Goal: Transaction & Acquisition: Purchase product/service

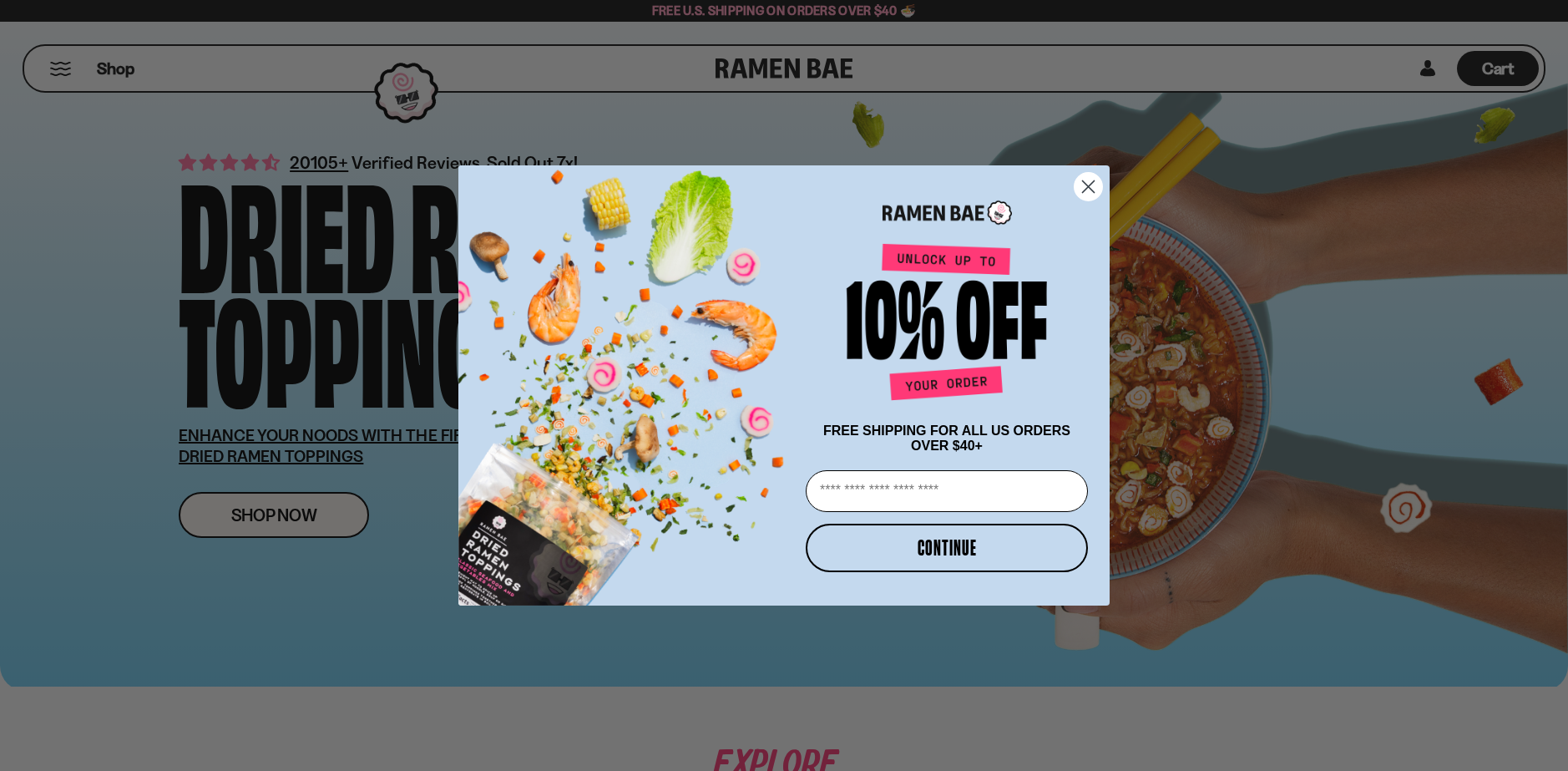
click at [268, 498] on div "Close dialog FREE SHIPPING FOR ALL US ORDERS OVER $40+ Email CONTINUE ******" at bounding box center [784, 386] width 1568 height 771
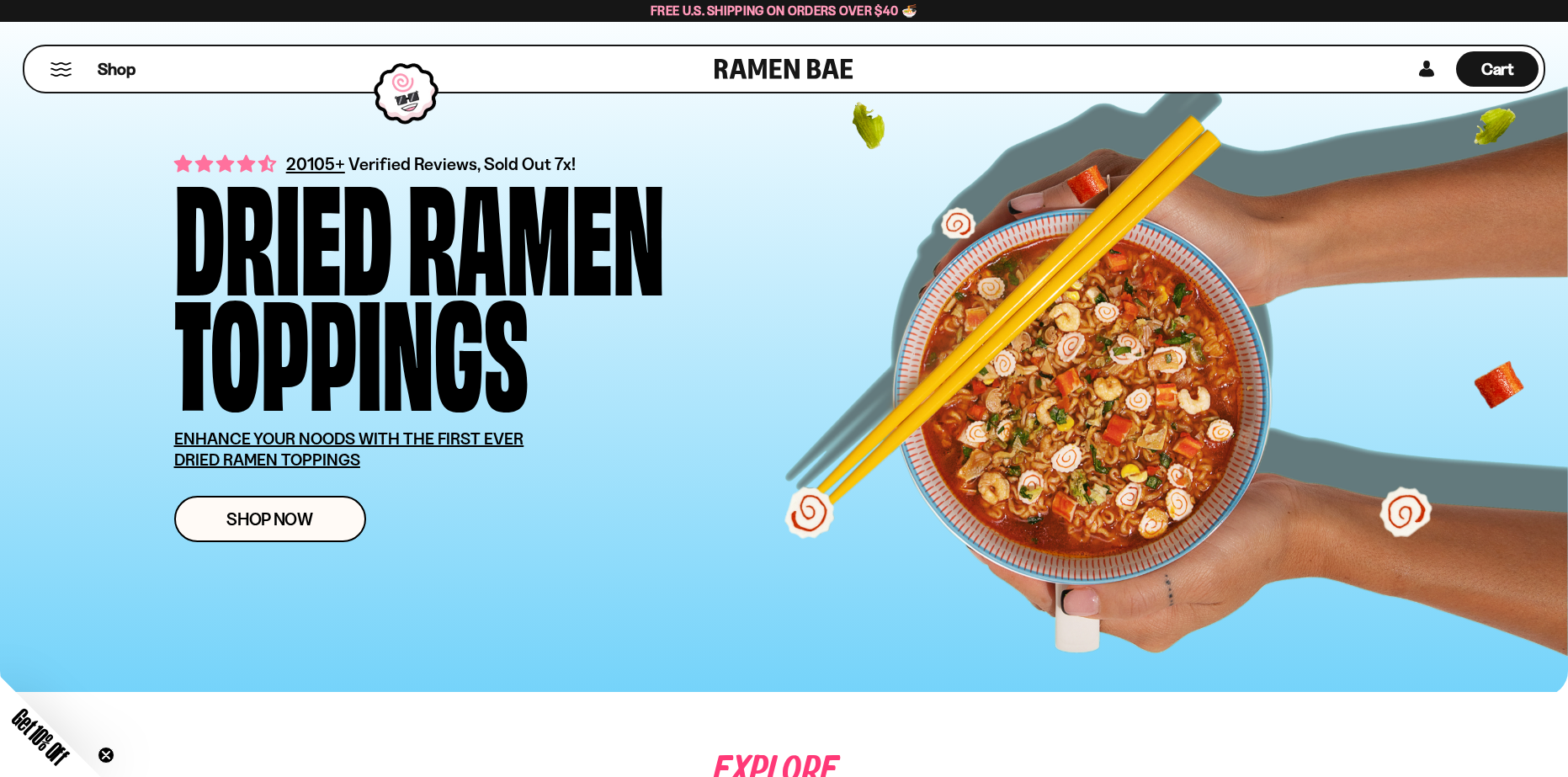
click at [302, 489] on div "20105+ Verified Reviews, Sold Out 7x! Dried Ramen Toppings ENHANCE YOUR NOODS W…" at bounding box center [511, 346] width 674 height 391
click at [299, 500] on link "Shop Now" at bounding box center [269, 519] width 192 height 46
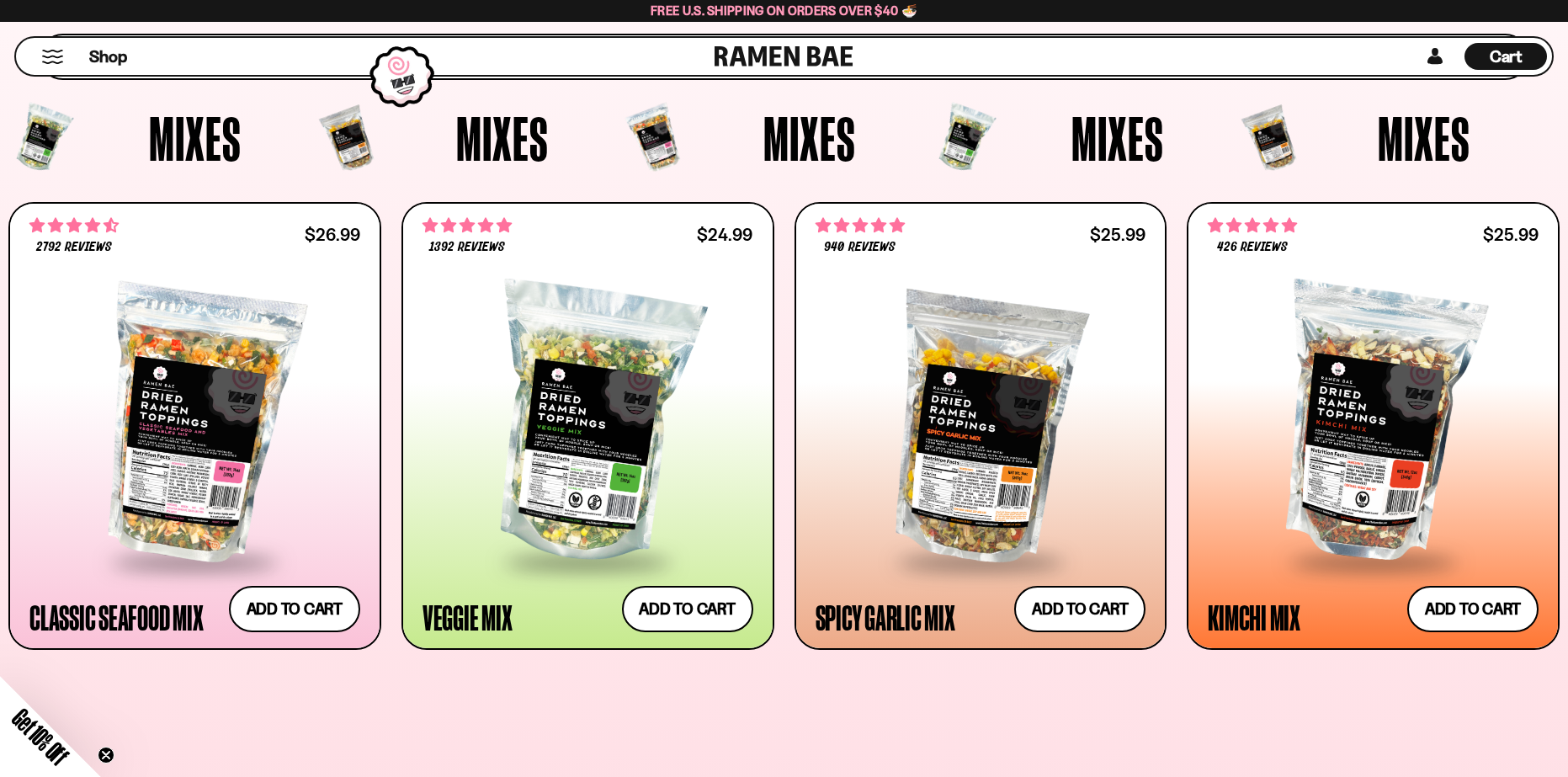
scroll to position [590, 0]
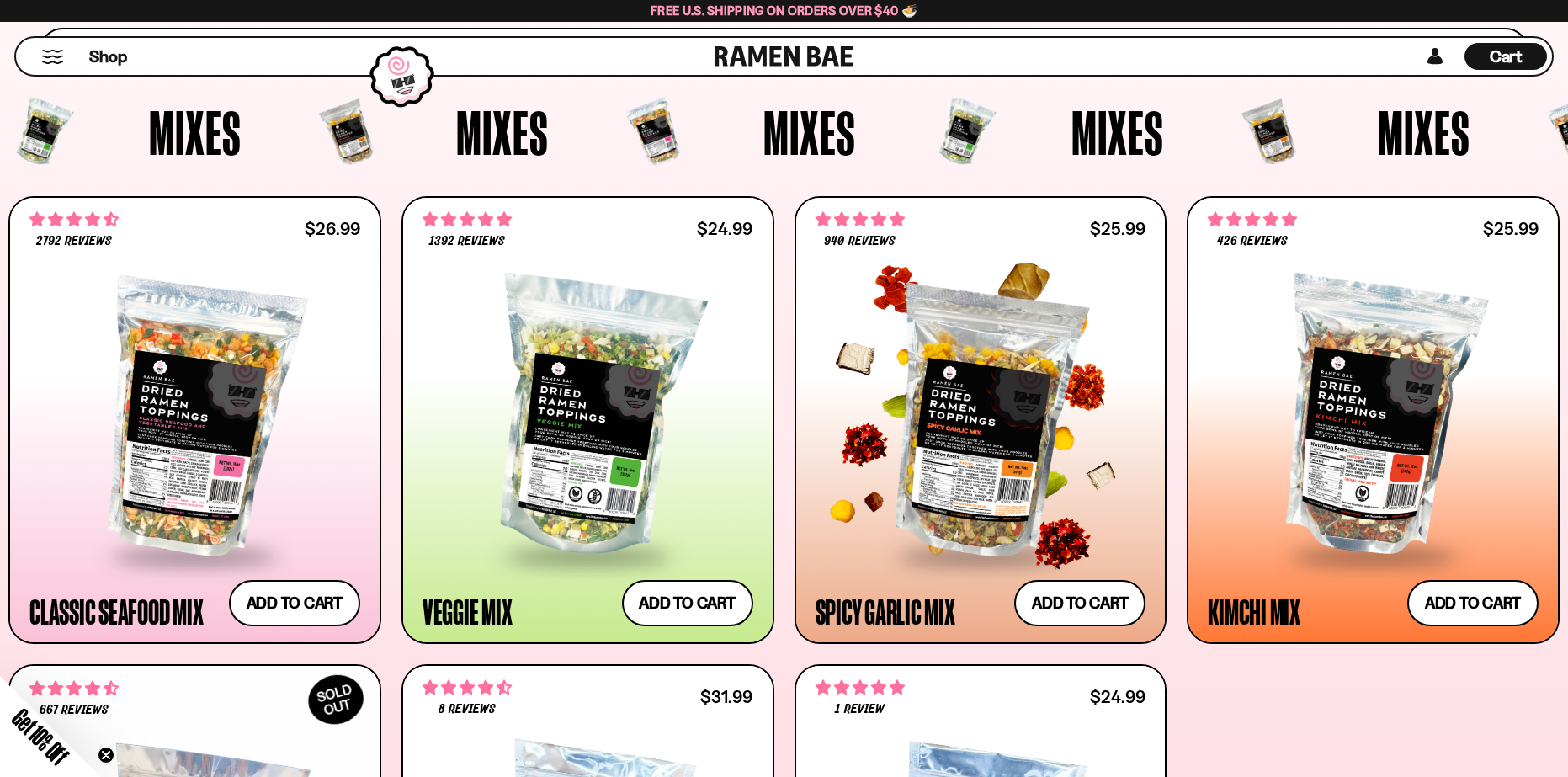
click at [1022, 327] on div at bounding box center [980, 418] width 330 height 271
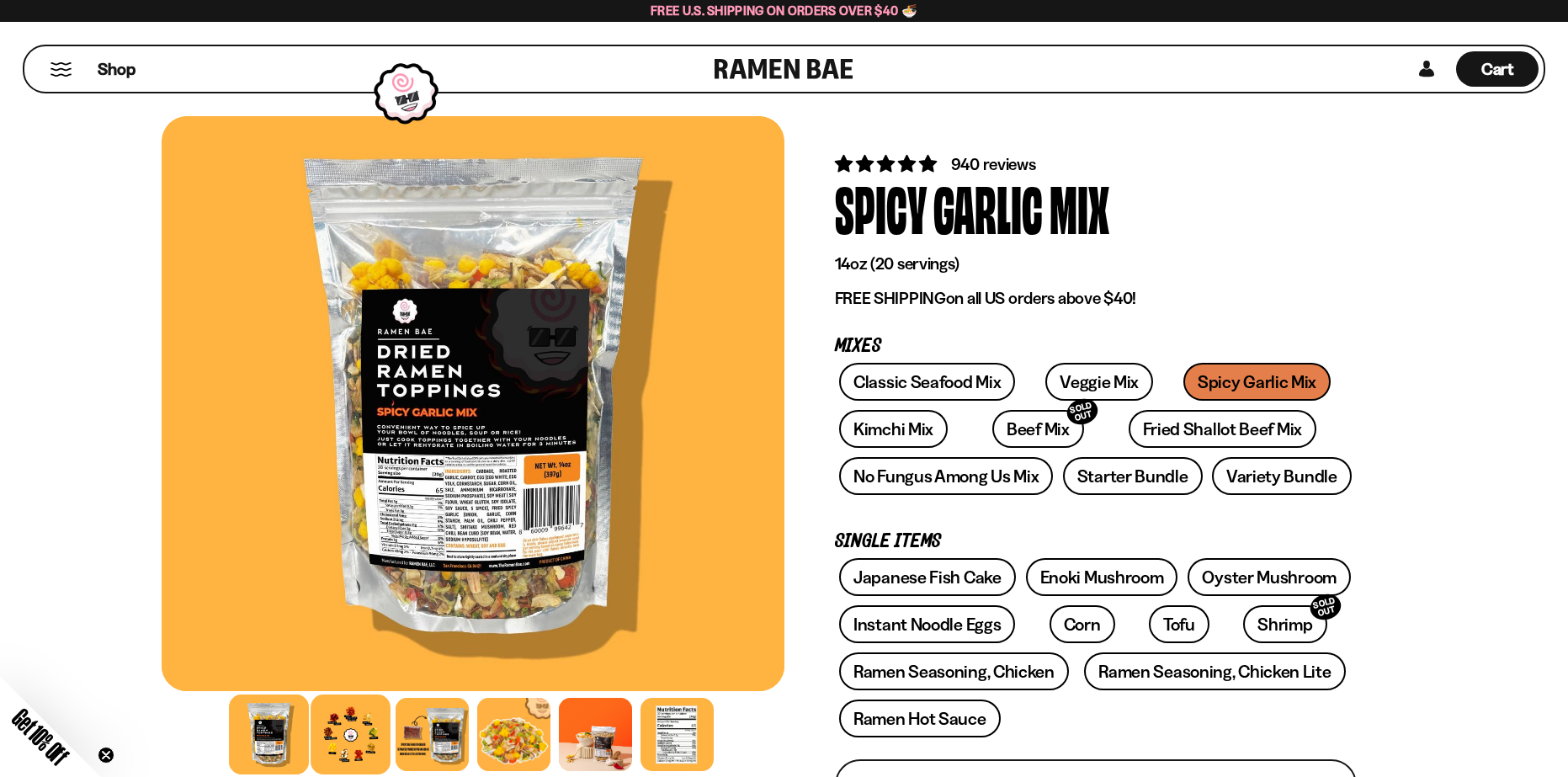
click at [338, 750] on div at bounding box center [350, 734] width 80 height 80
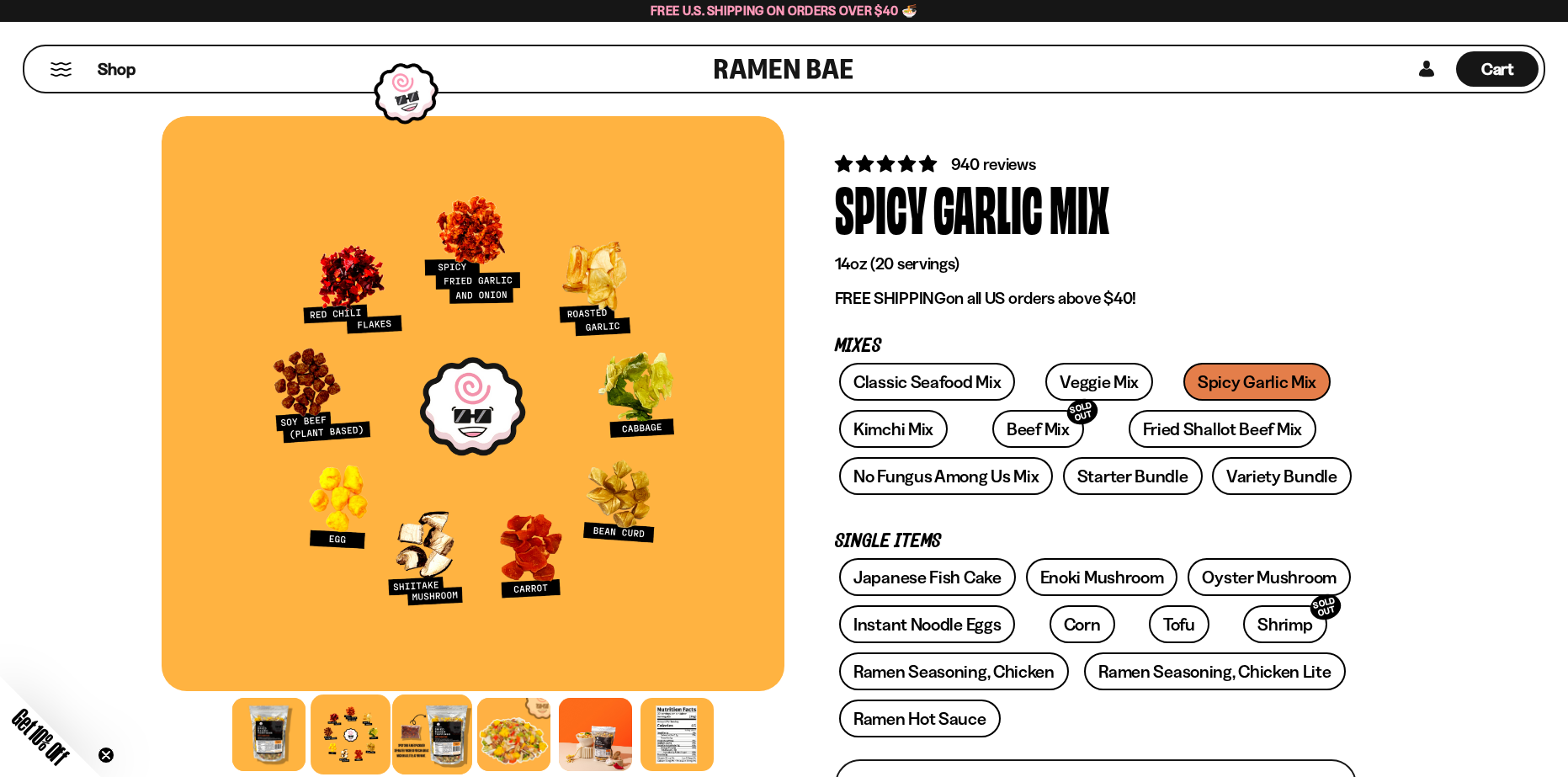
click at [406, 748] on div at bounding box center [431, 734] width 80 height 80
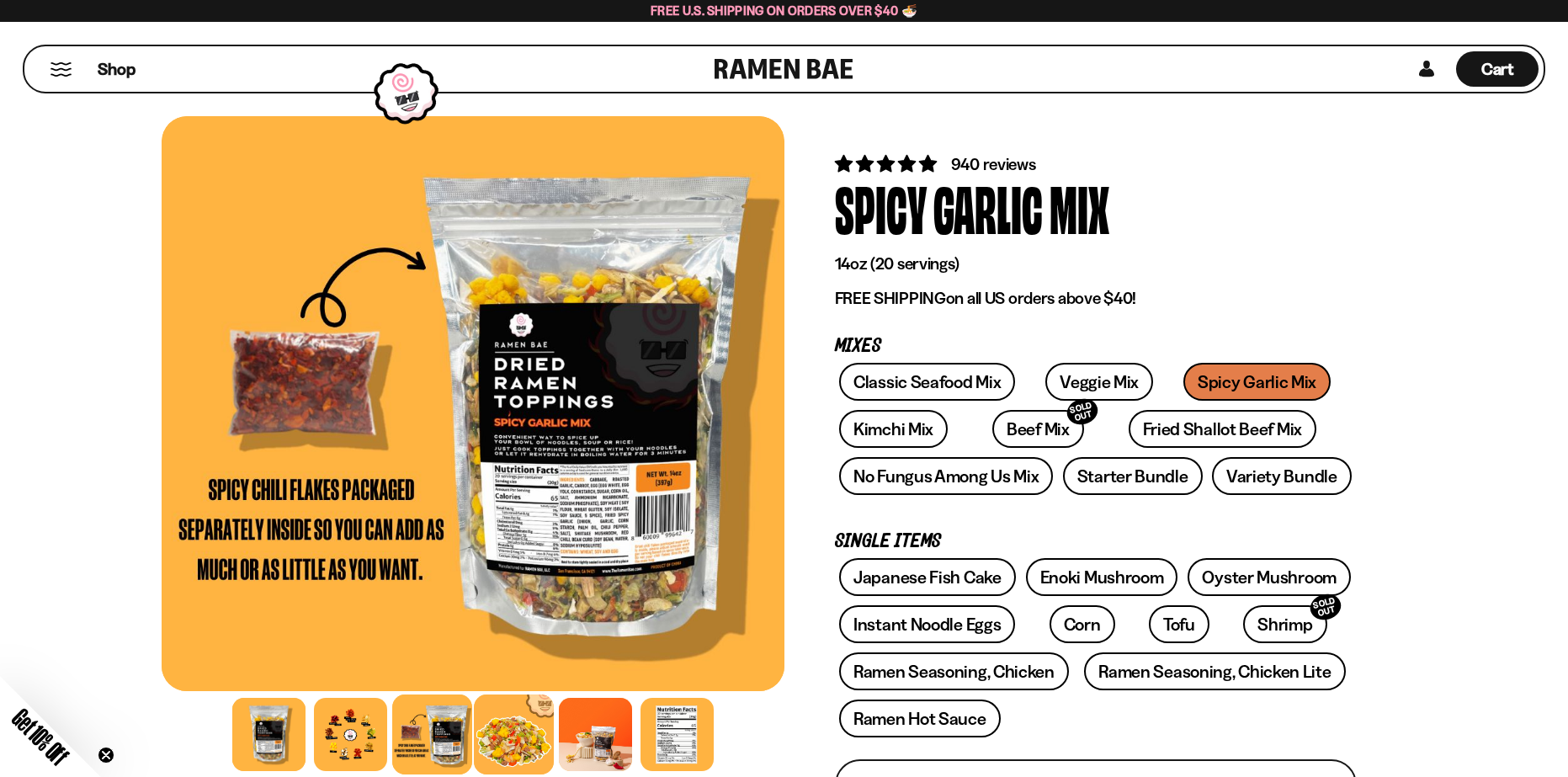
click at [538, 751] on div at bounding box center [513, 734] width 80 height 80
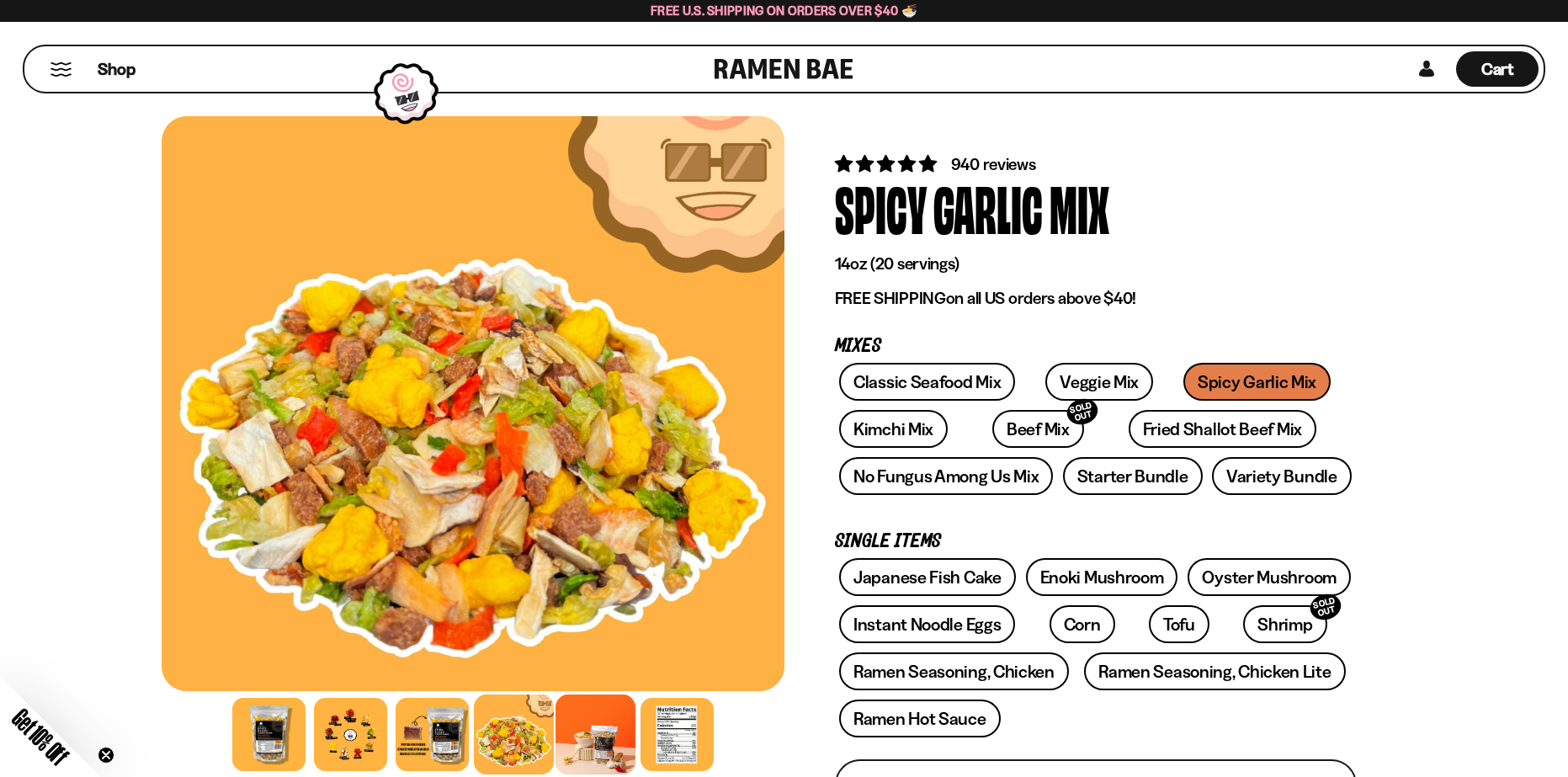
click at [589, 739] on div at bounding box center [595, 734] width 80 height 80
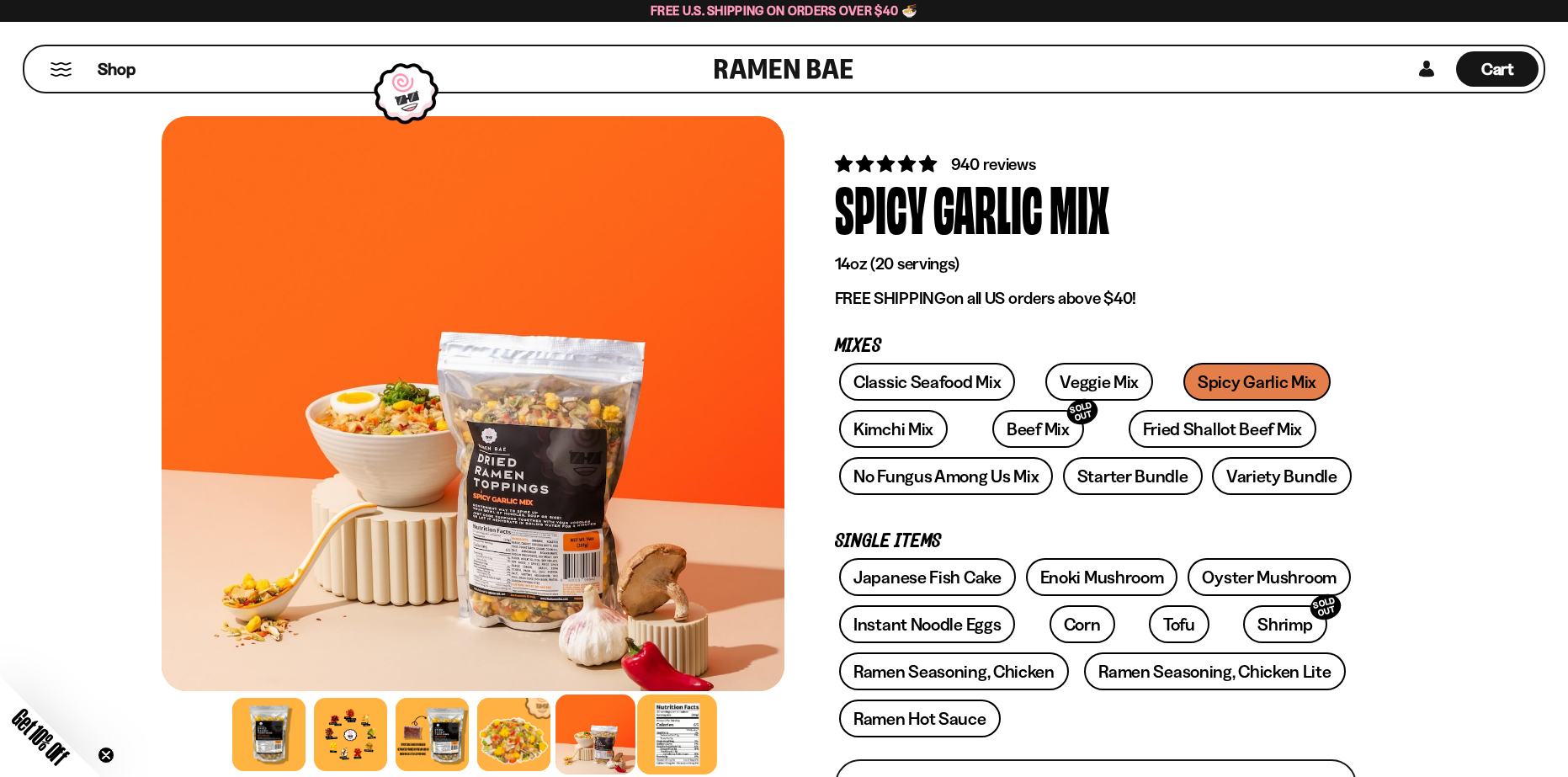
click at [666, 760] on div at bounding box center [676, 734] width 80 height 80
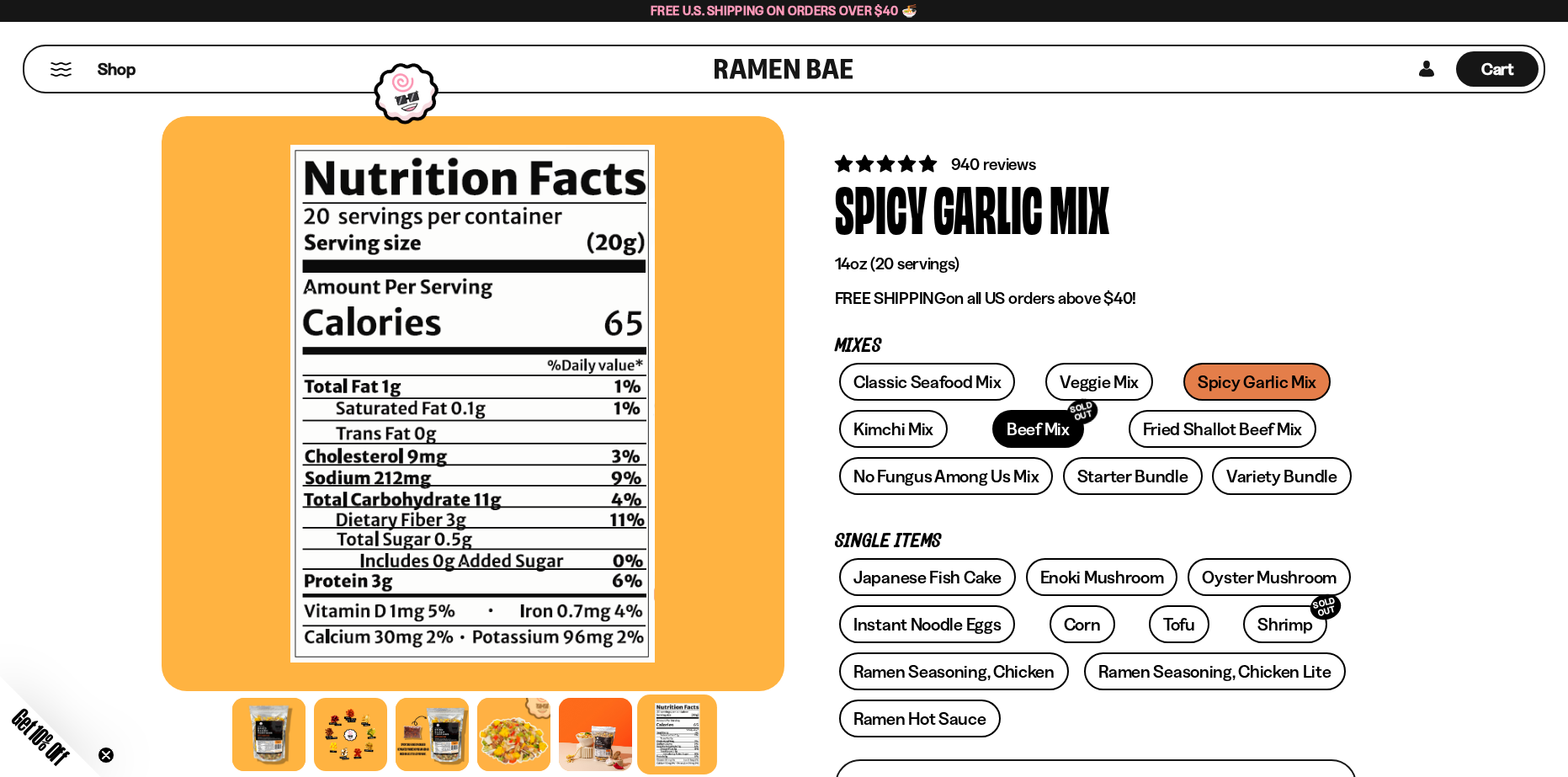
click at [992, 427] on link "Beef Mix SOLD OUT" at bounding box center [1038, 429] width 92 height 37
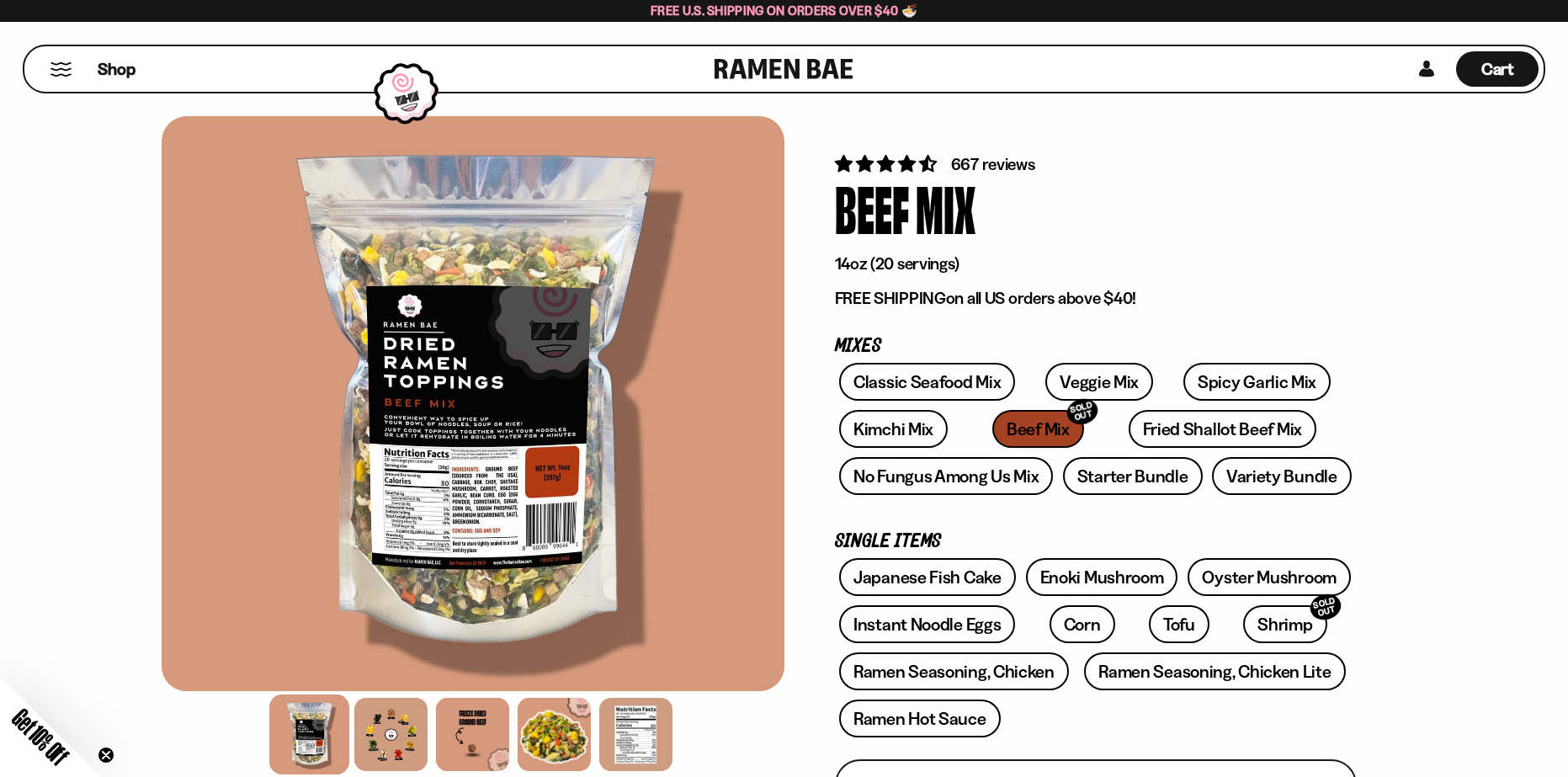
click at [497, 460] on div at bounding box center [473, 403] width 623 height 575
click at [519, 549] on div at bounding box center [473, 403] width 623 height 575
click at [410, 710] on div at bounding box center [390, 734] width 80 height 80
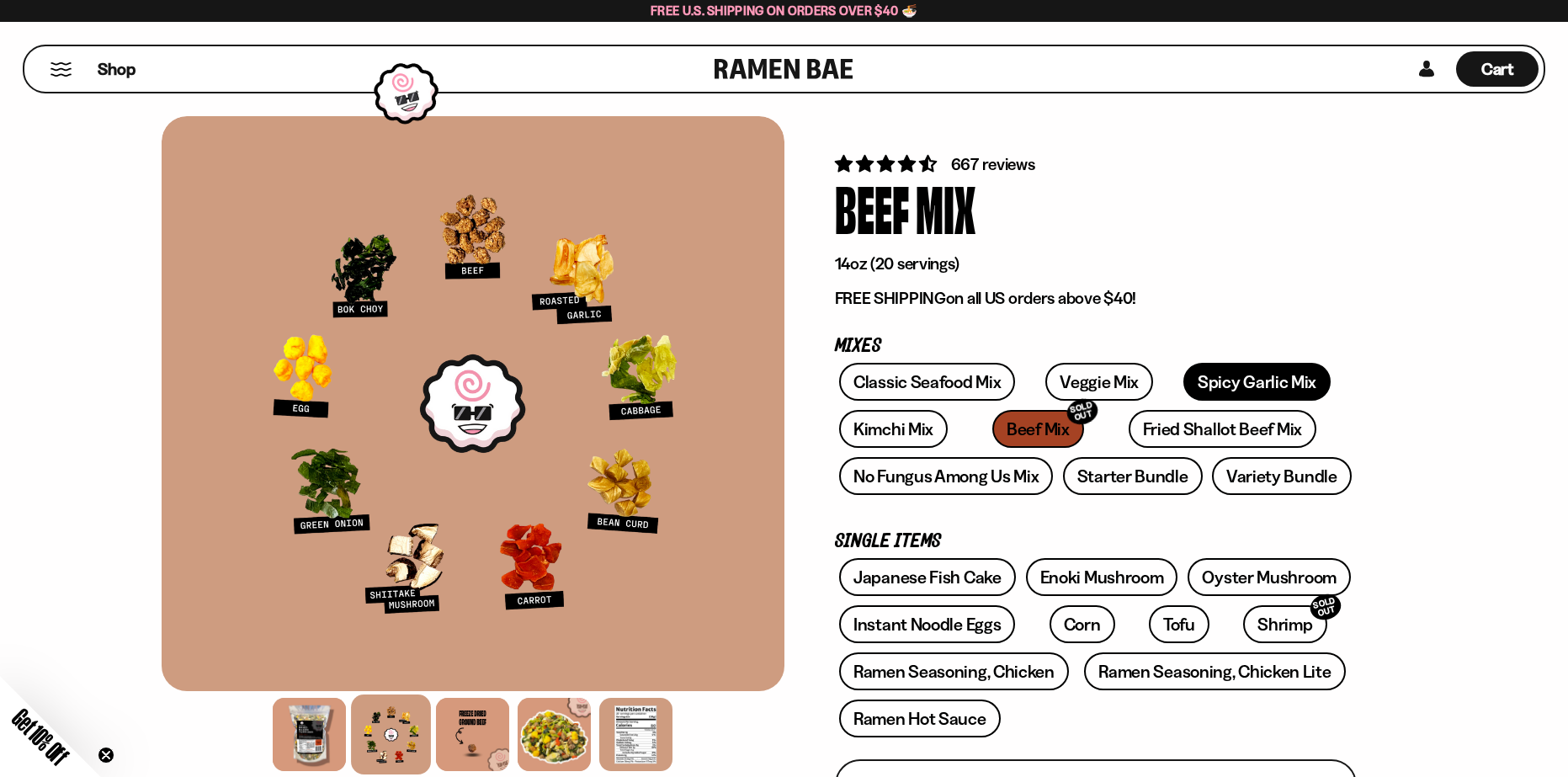
click at [1223, 388] on link "Spicy Garlic Mix" at bounding box center [1256, 382] width 147 height 37
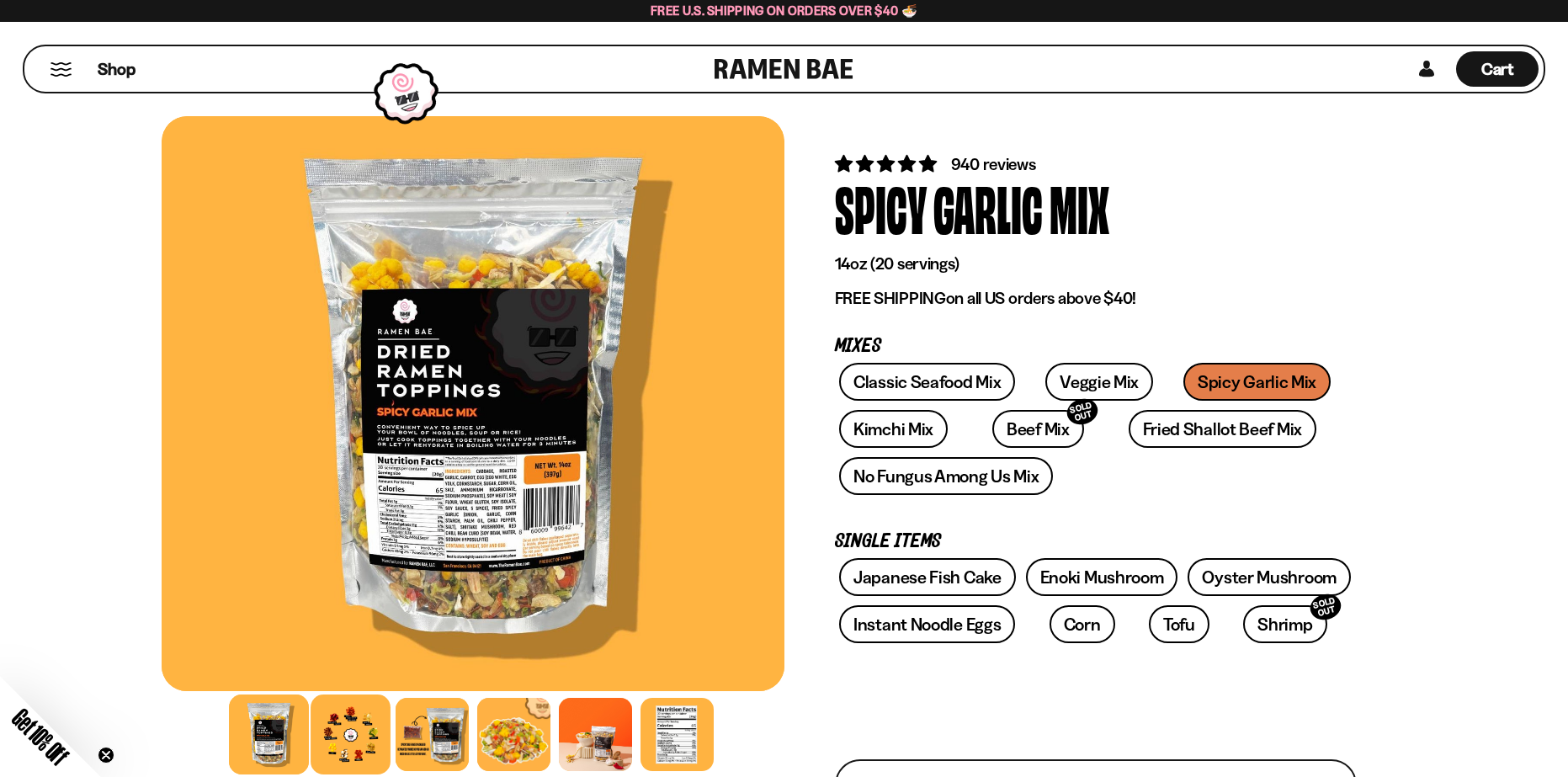
click at [357, 726] on div at bounding box center [350, 734] width 80 height 80
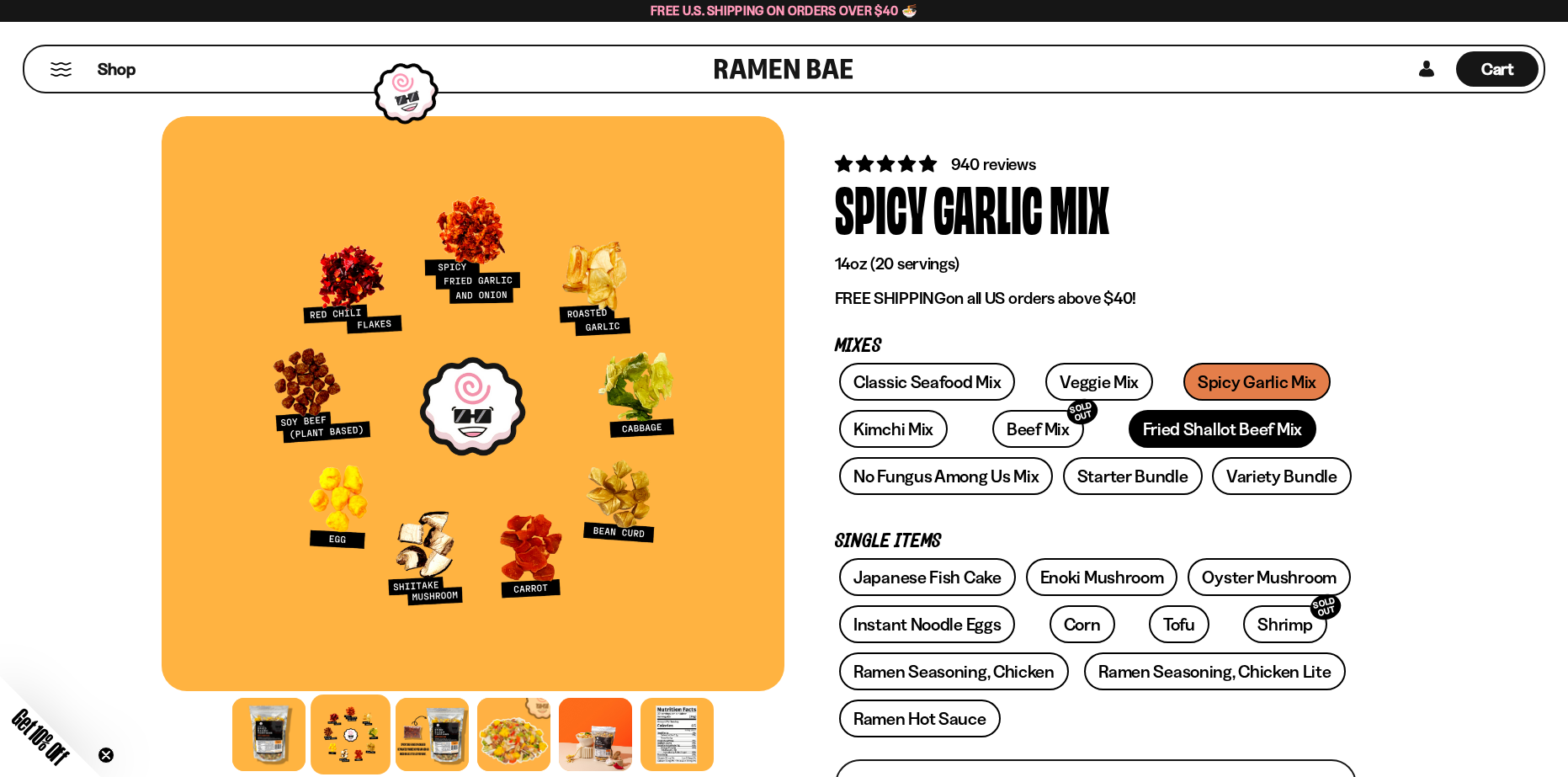
click at [1128, 437] on link "Fried Shallot Beef Mix" at bounding box center [1222, 429] width 188 height 37
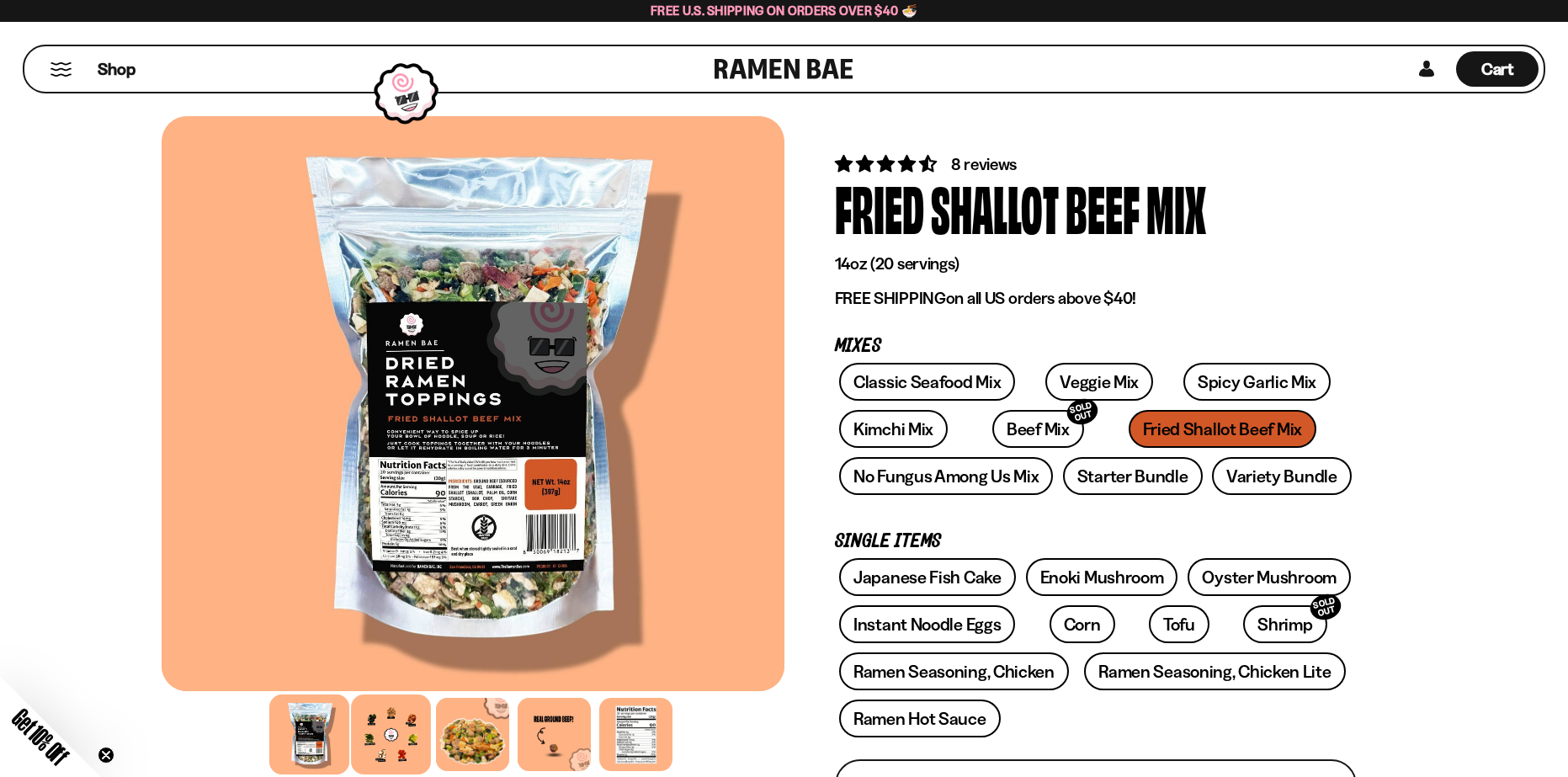
click at [398, 722] on div at bounding box center [390, 734] width 80 height 80
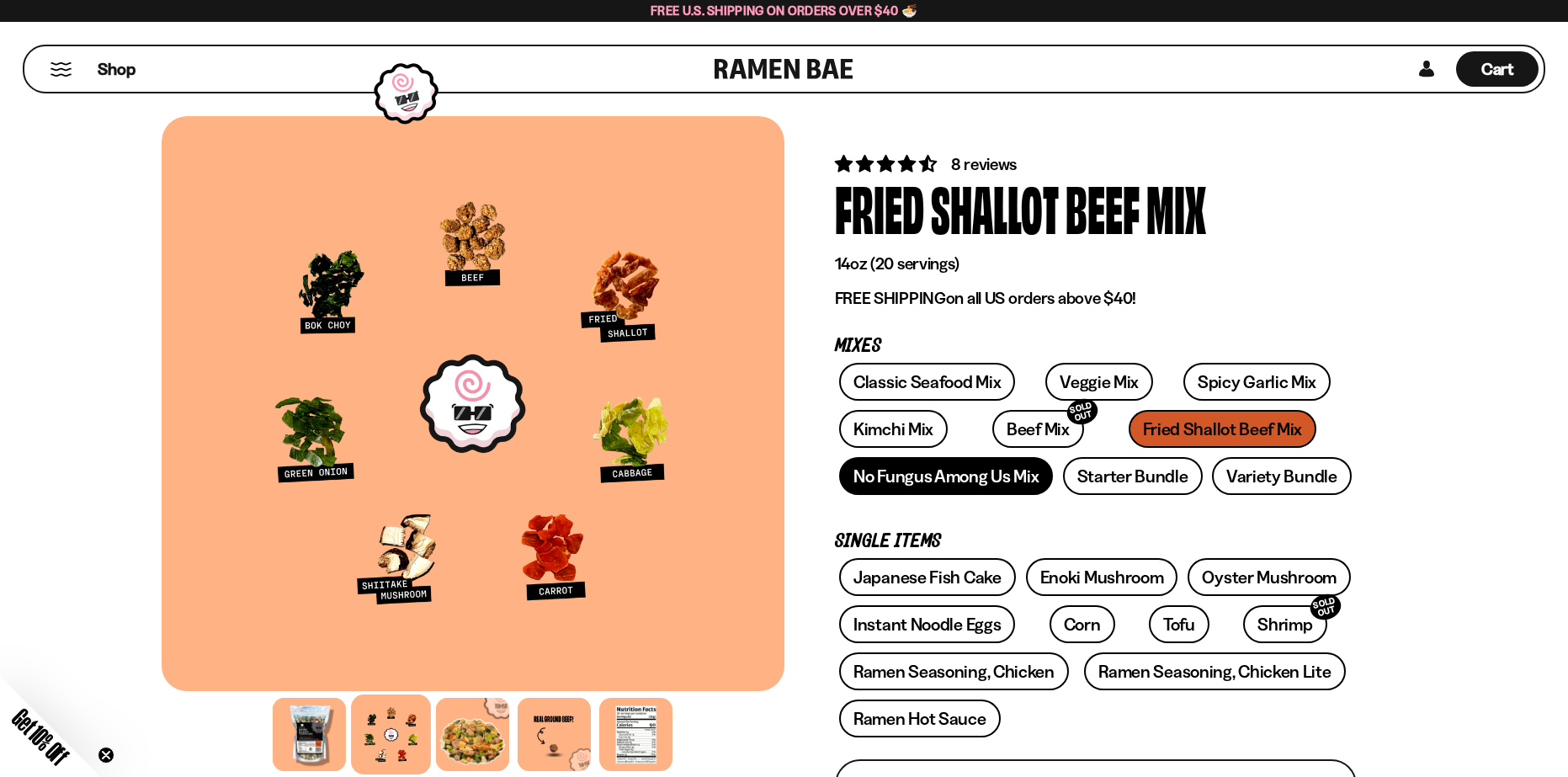
click at [1007, 473] on link "No Fungus Among Us Mix" at bounding box center [946, 476] width 213 height 37
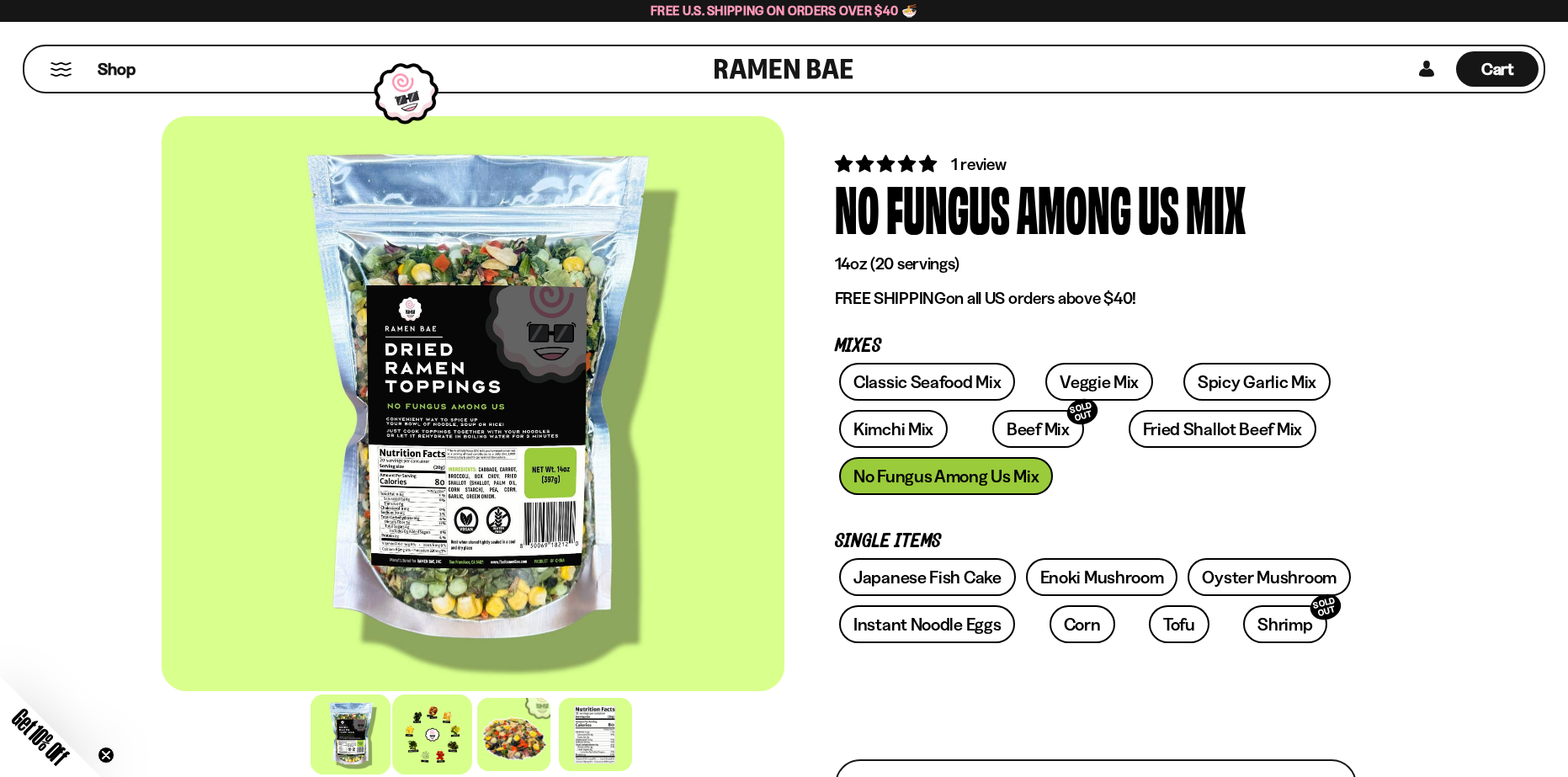
click at [448, 749] on div at bounding box center [431, 734] width 80 height 80
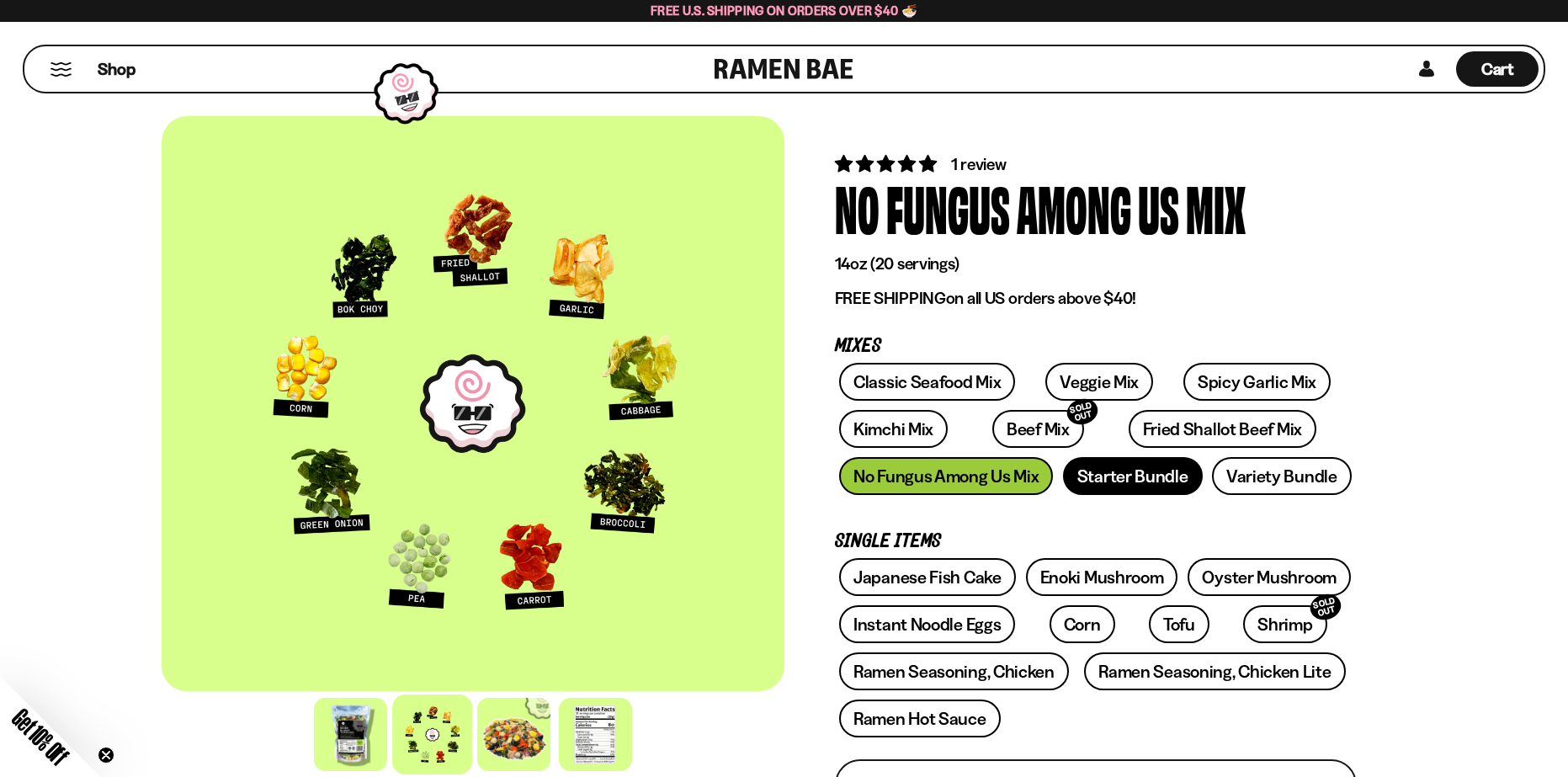
click at [1159, 481] on link "Starter Bundle" at bounding box center [1132, 476] width 139 height 37
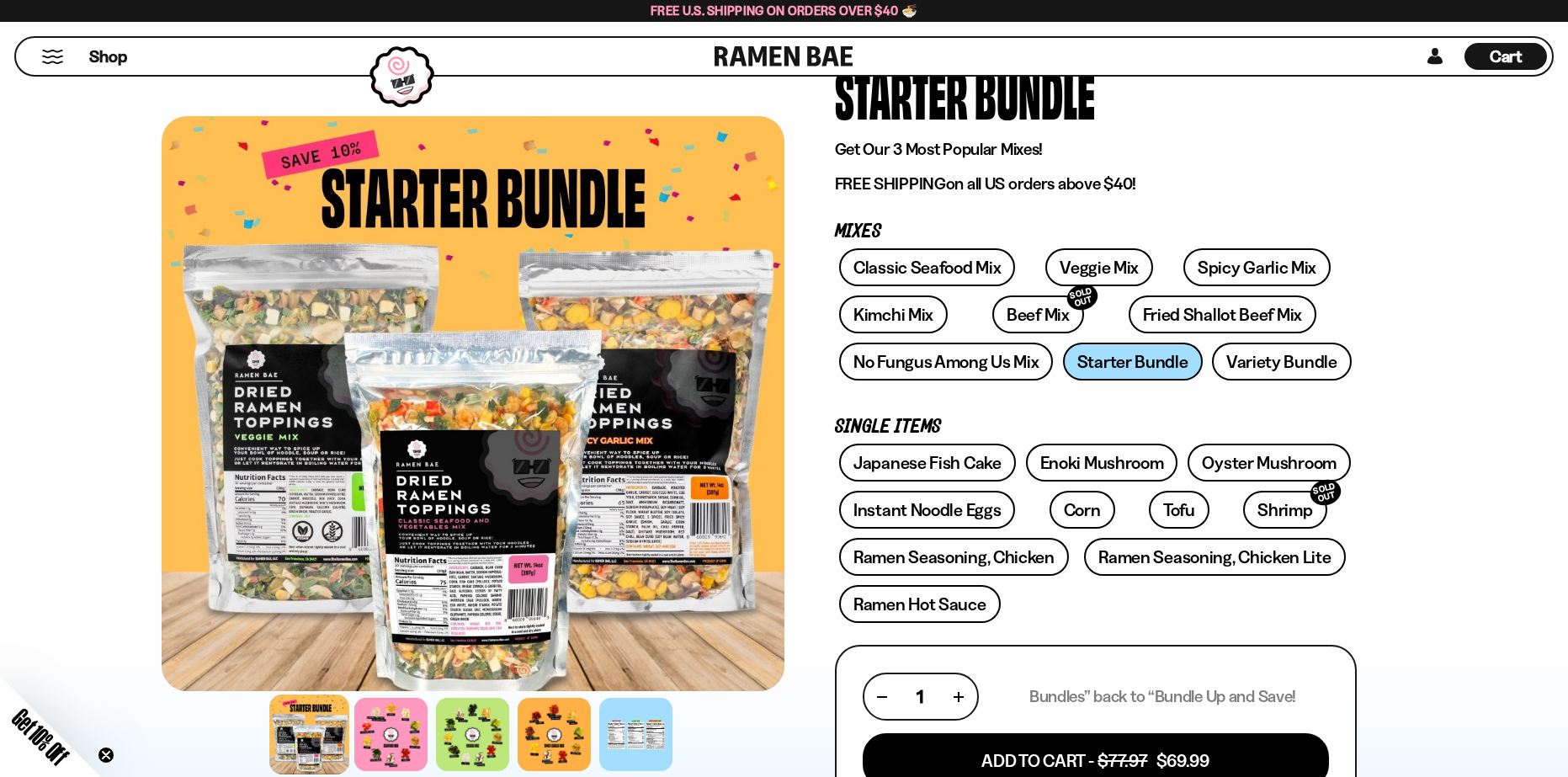
scroll to position [84, 0]
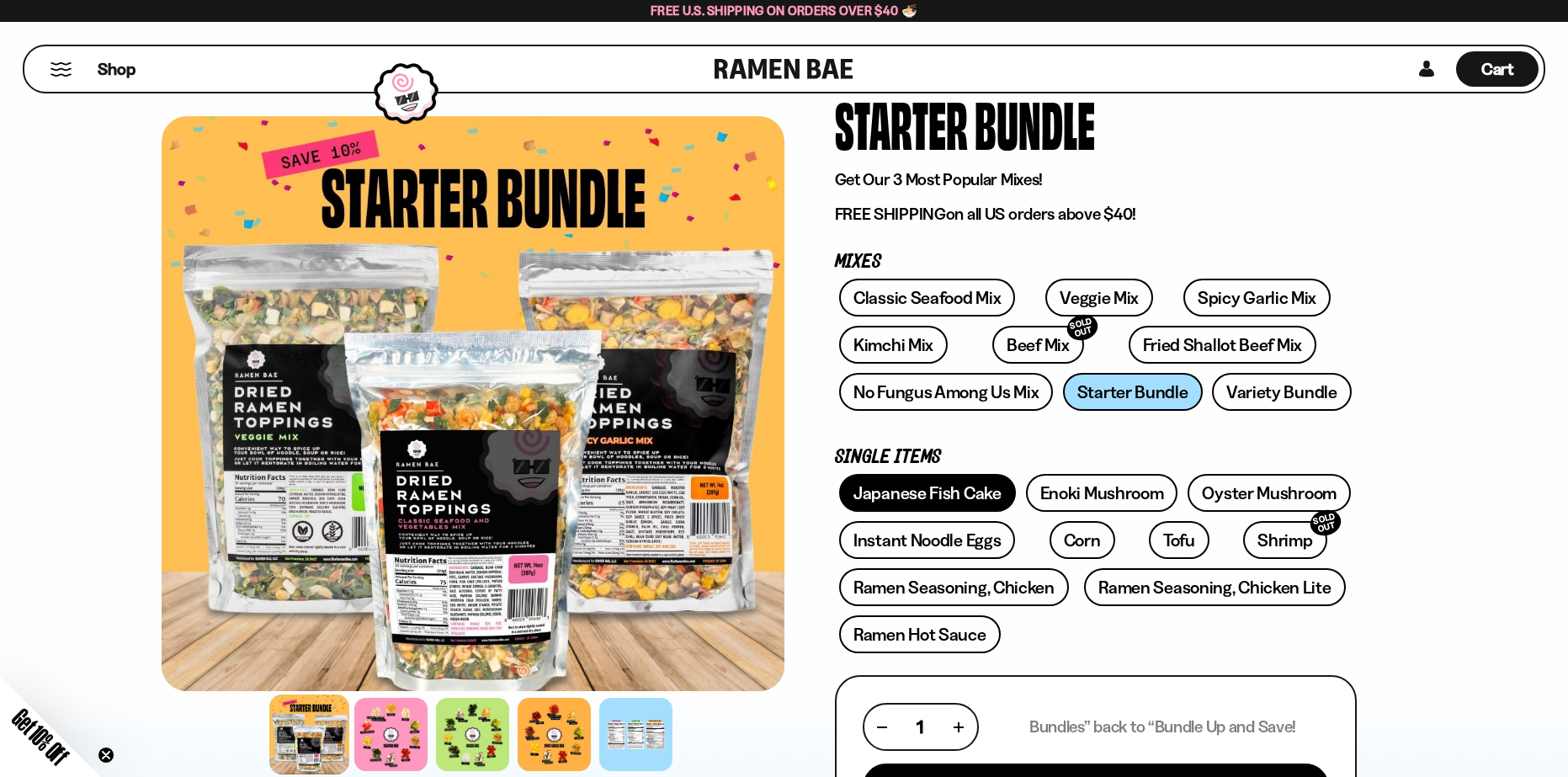
click at [909, 490] on link "Japanese Fish Cake" at bounding box center [927, 492] width 177 height 37
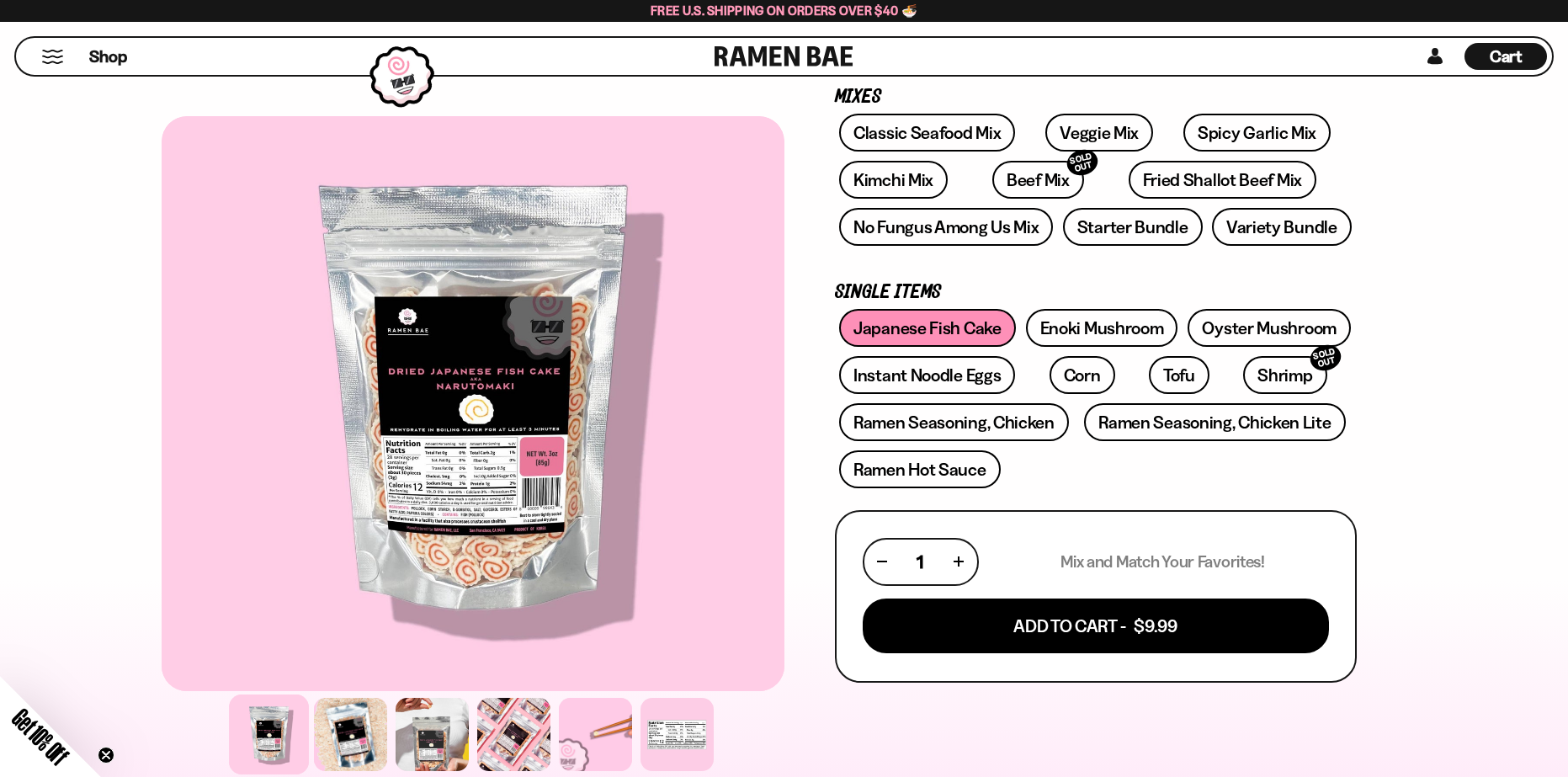
scroll to position [253, 0]
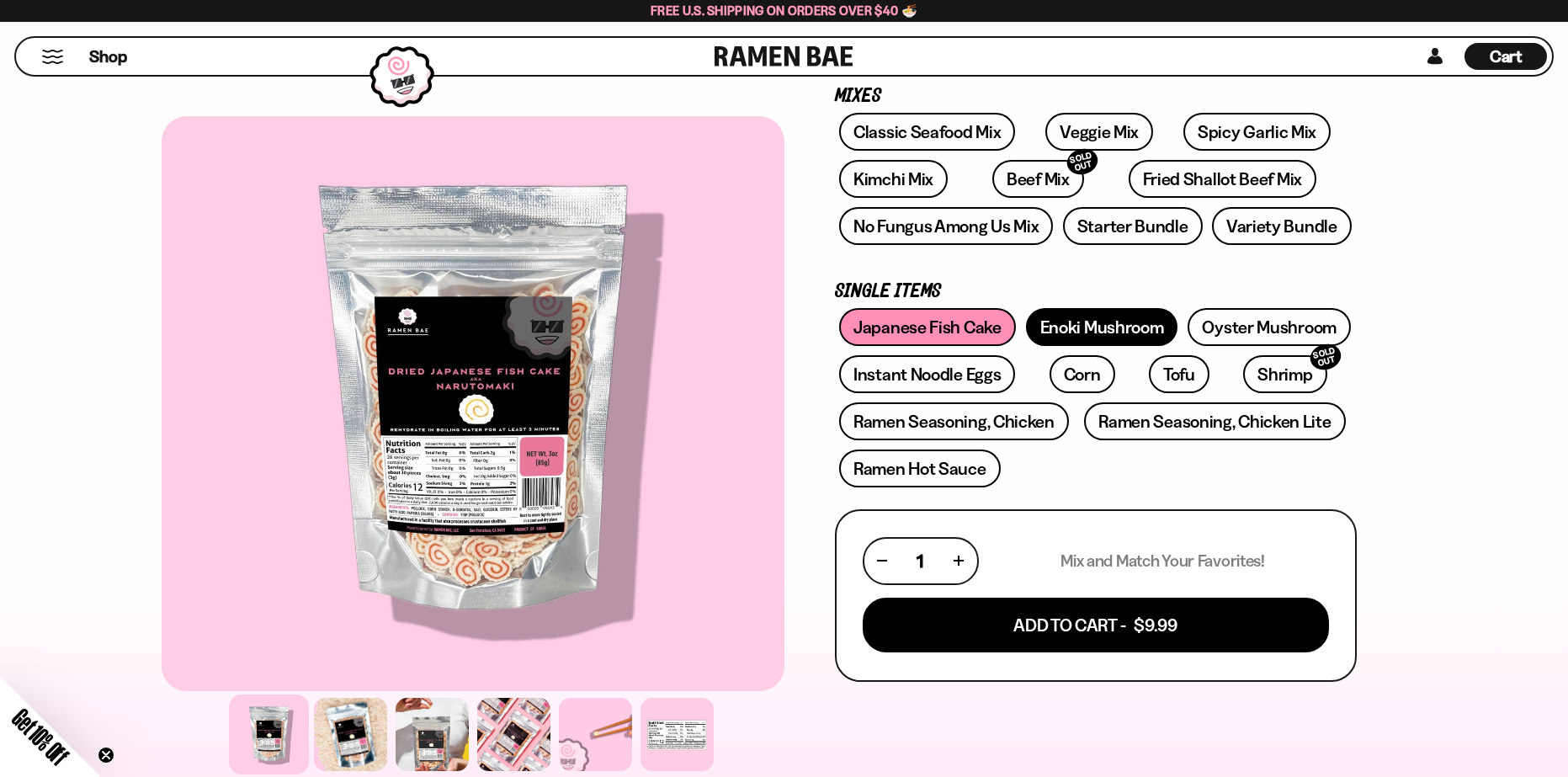
click at [1087, 334] on link "Enoki Mushroom" at bounding box center [1101, 327] width 152 height 37
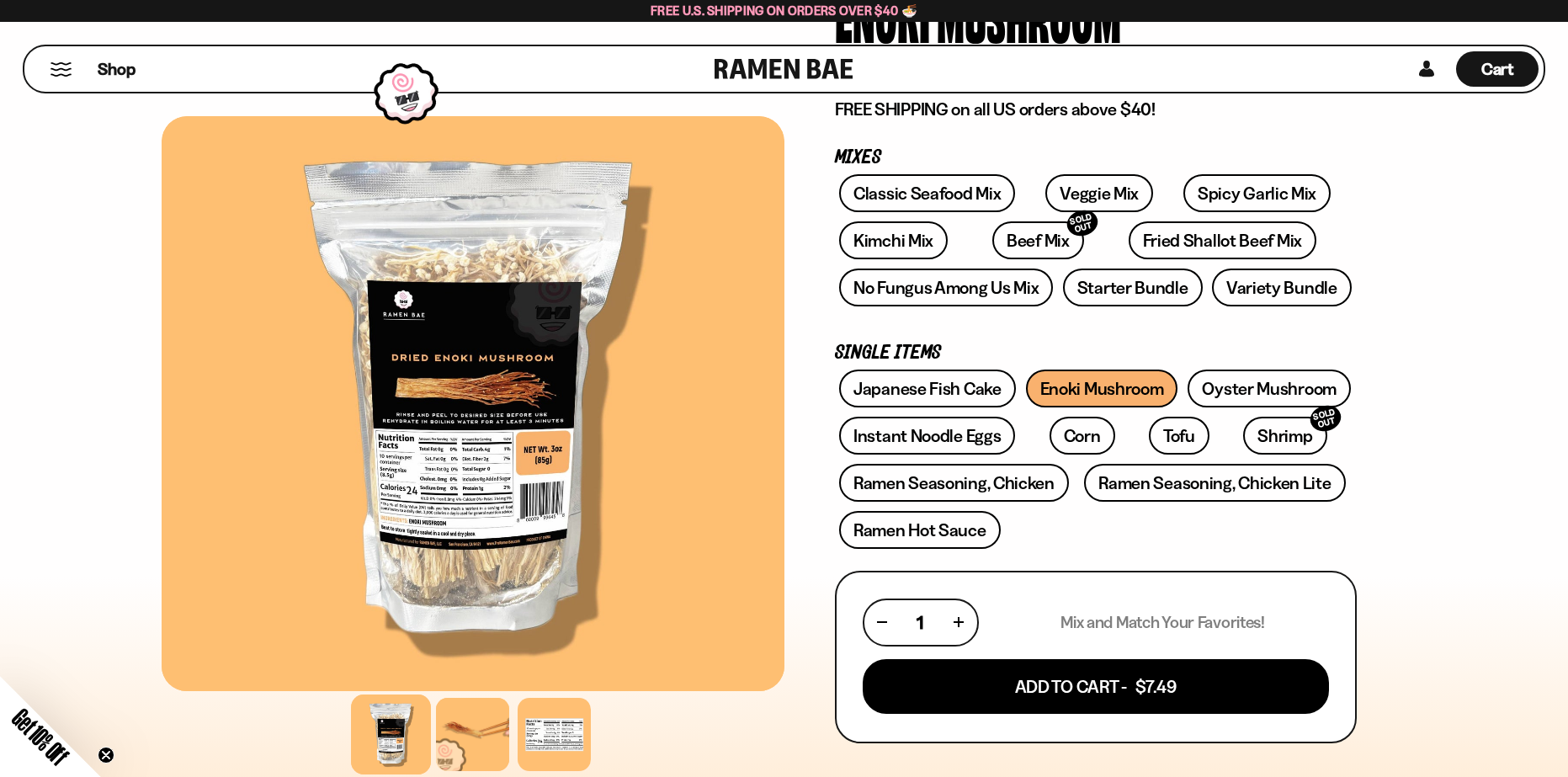
scroll to position [253, 0]
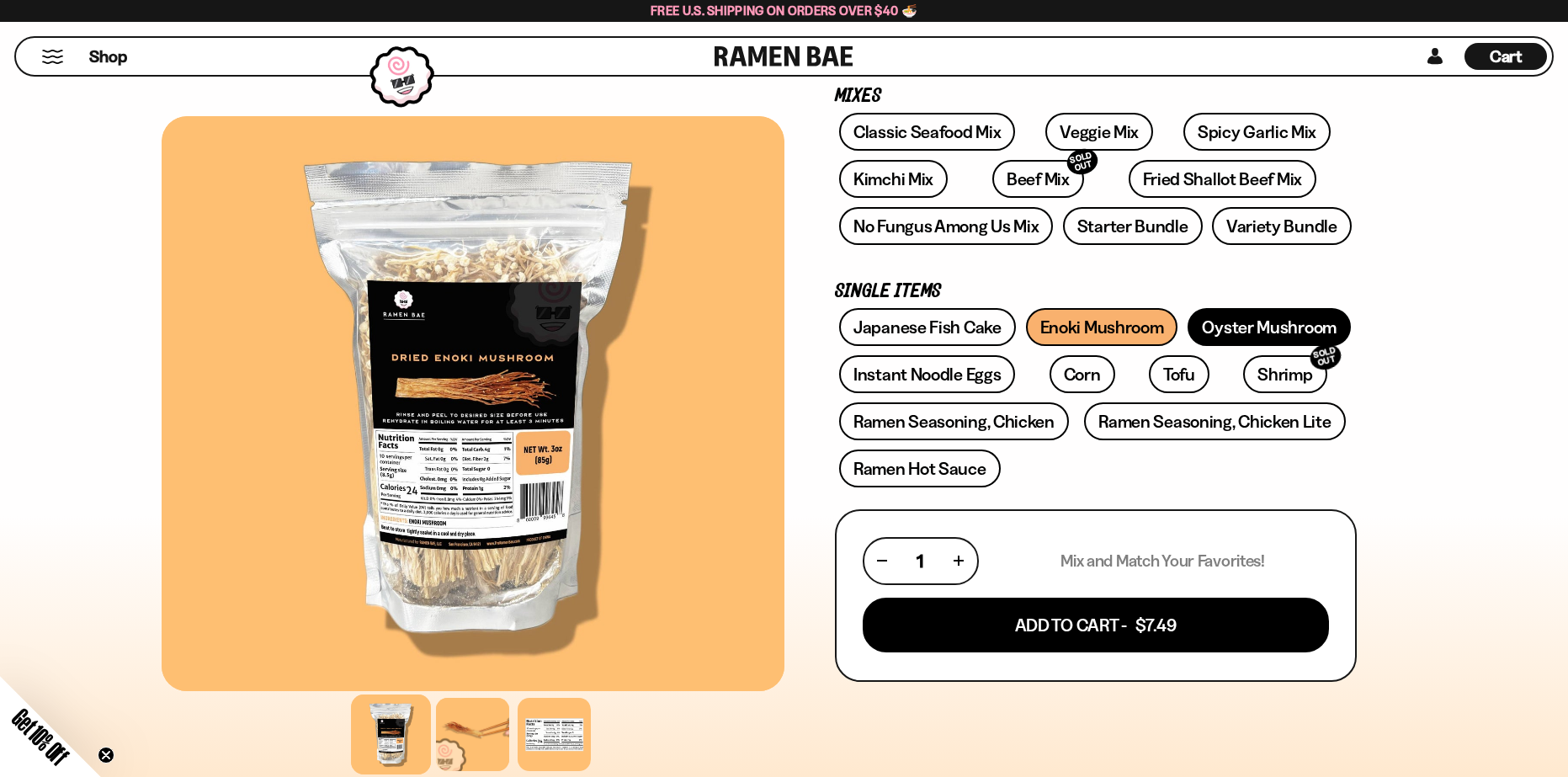
click at [1268, 312] on link "Oyster Mushroom" at bounding box center [1269, 327] width 163 height 37
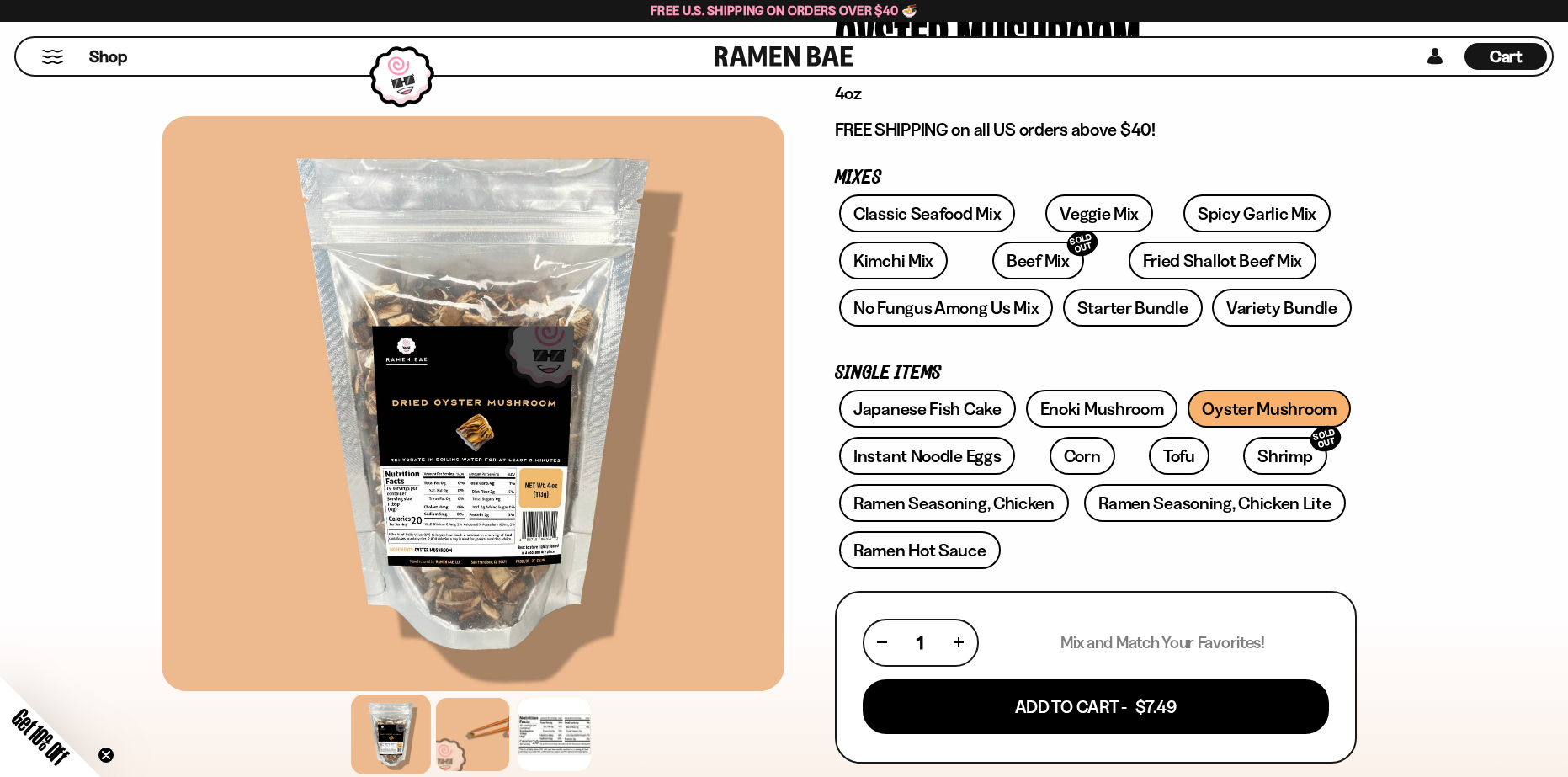
scroll to position [253, 0]
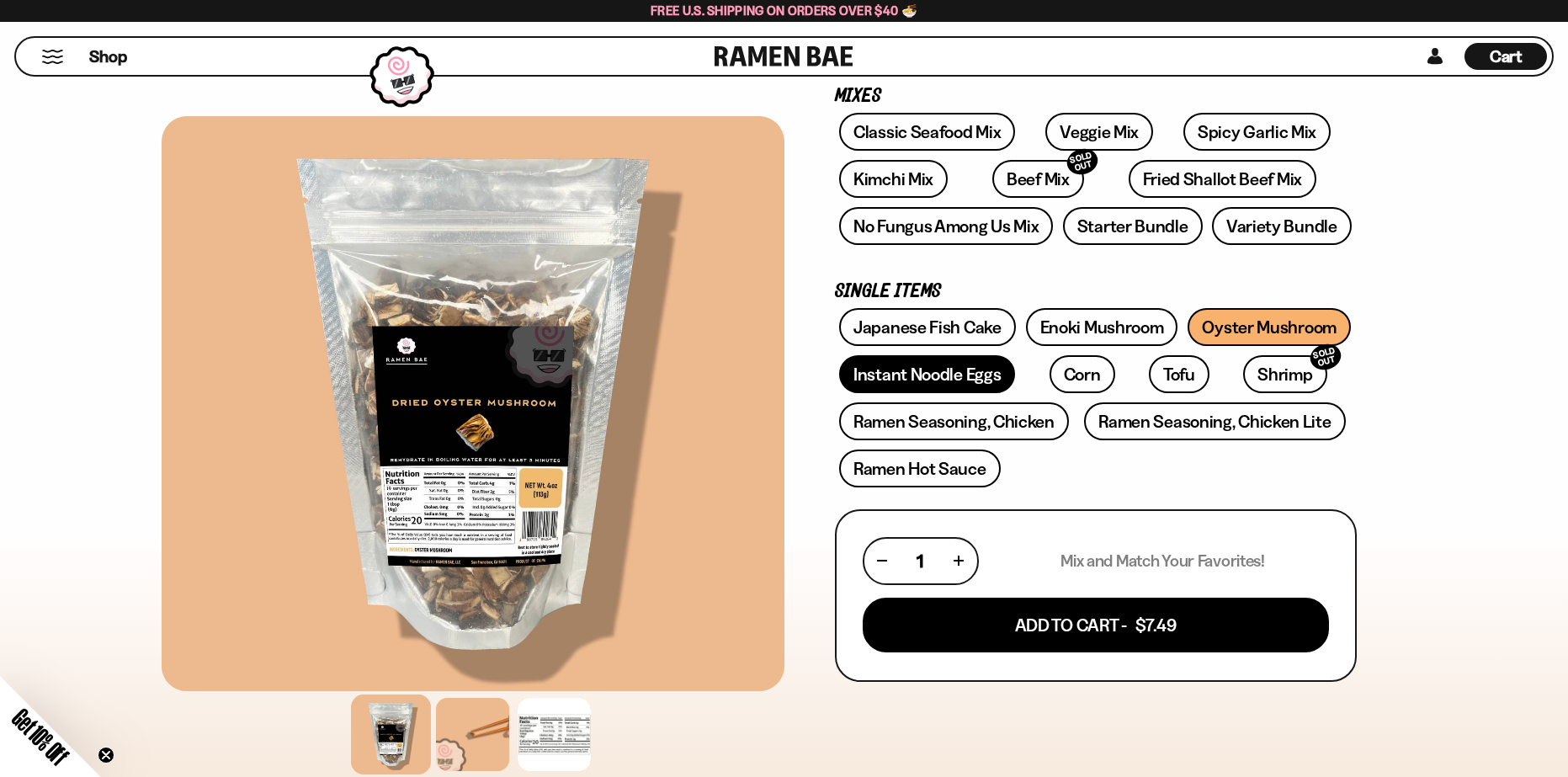
click at [968, 375] on link "Instant Noodle Eggs" at bounding box center [927, 374] width 176 height 37
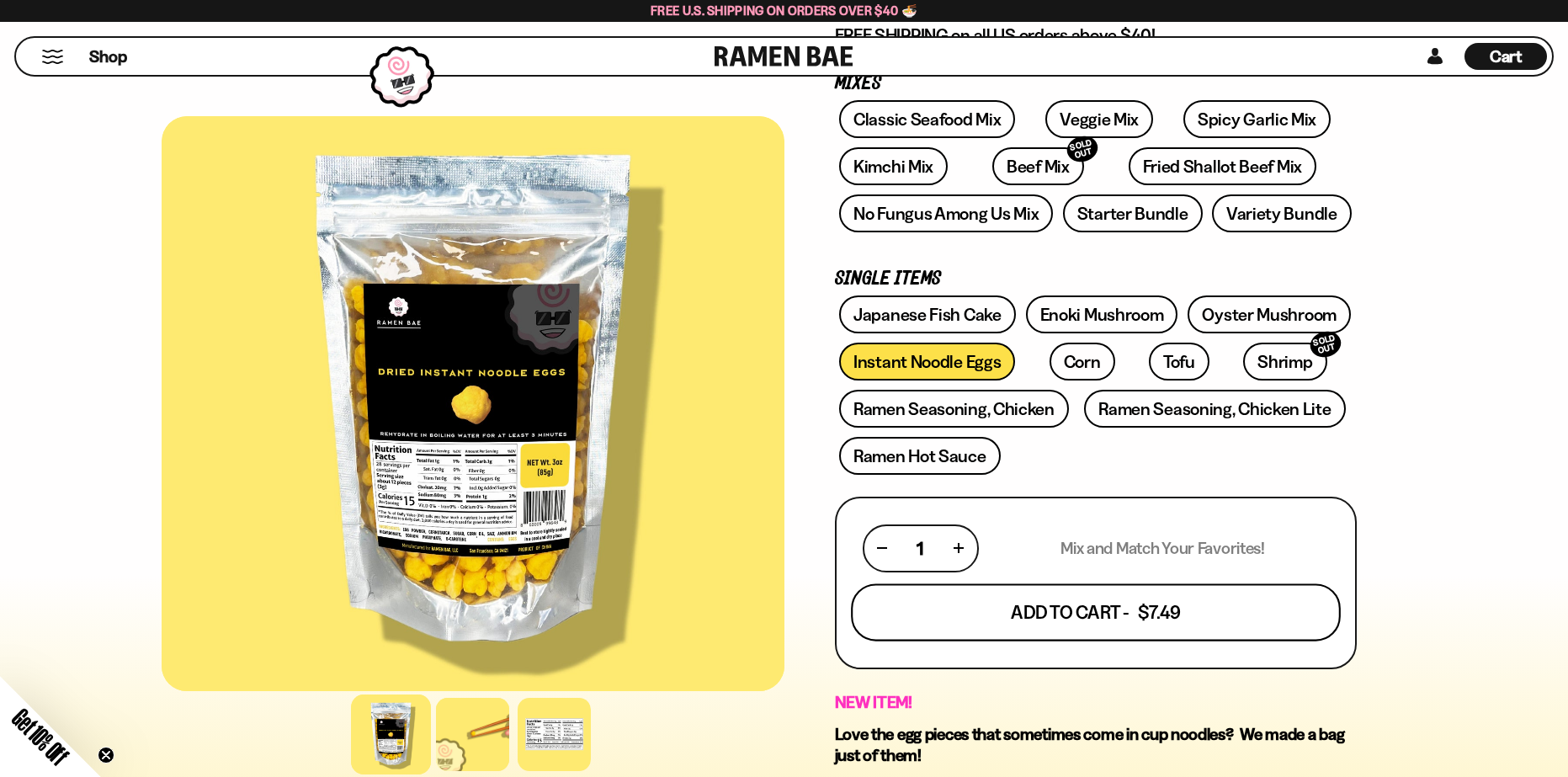
scroll to position [253, 0]
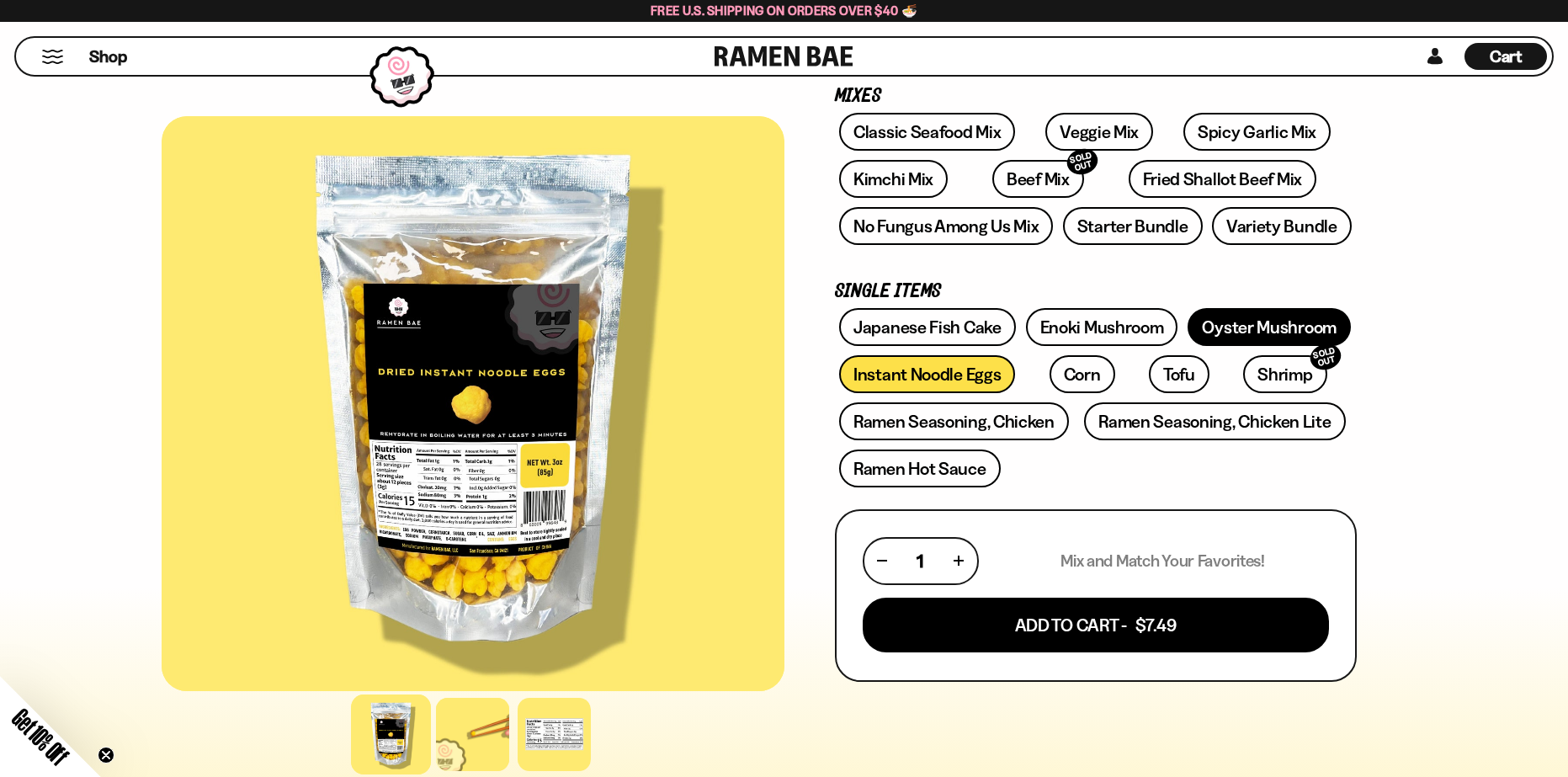
click at [1264, 322] on link "Oyster Mushroom" at bounding box center [1269, 327] width 163 height 37
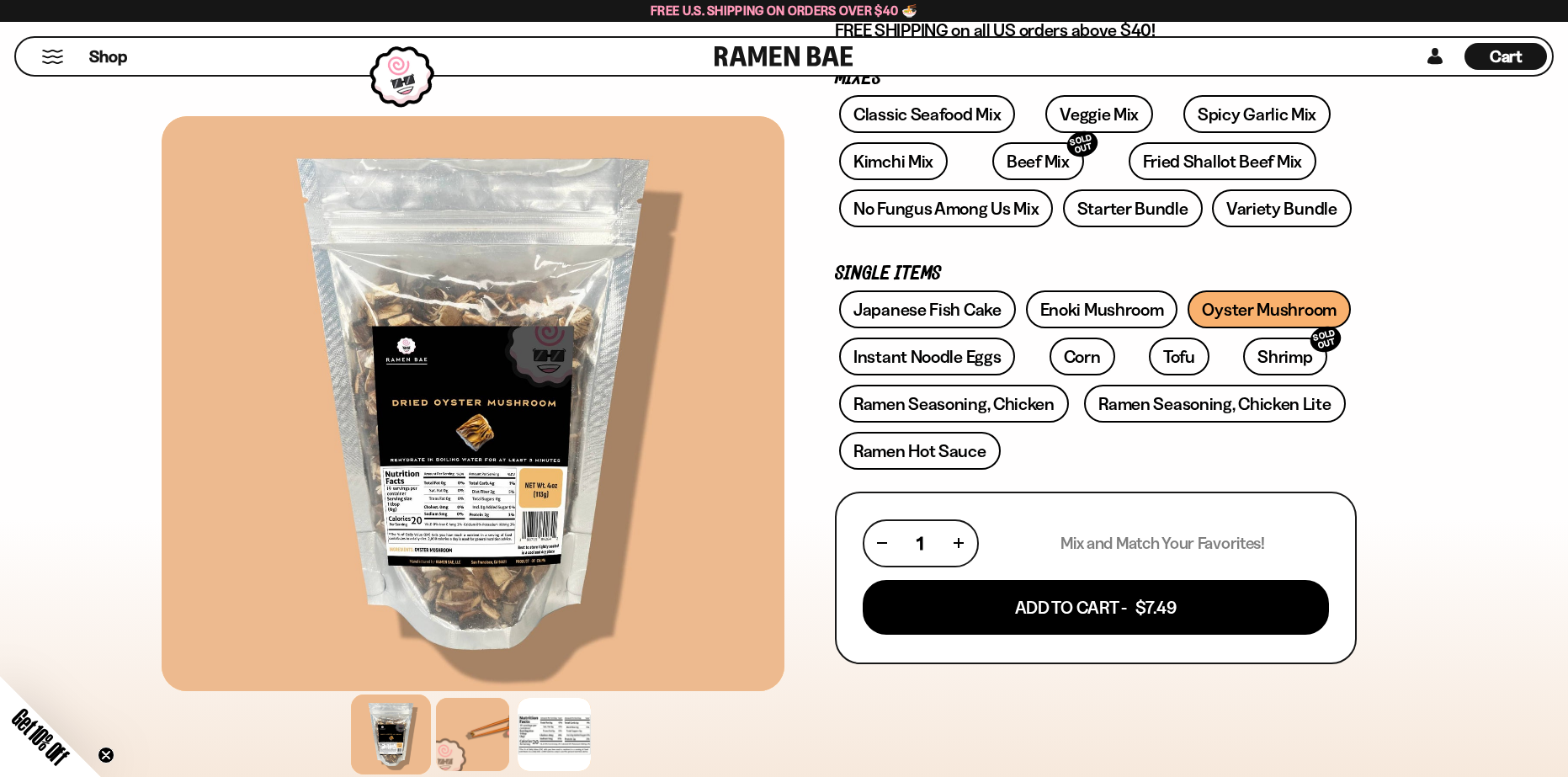
scroll to position [84, 0]
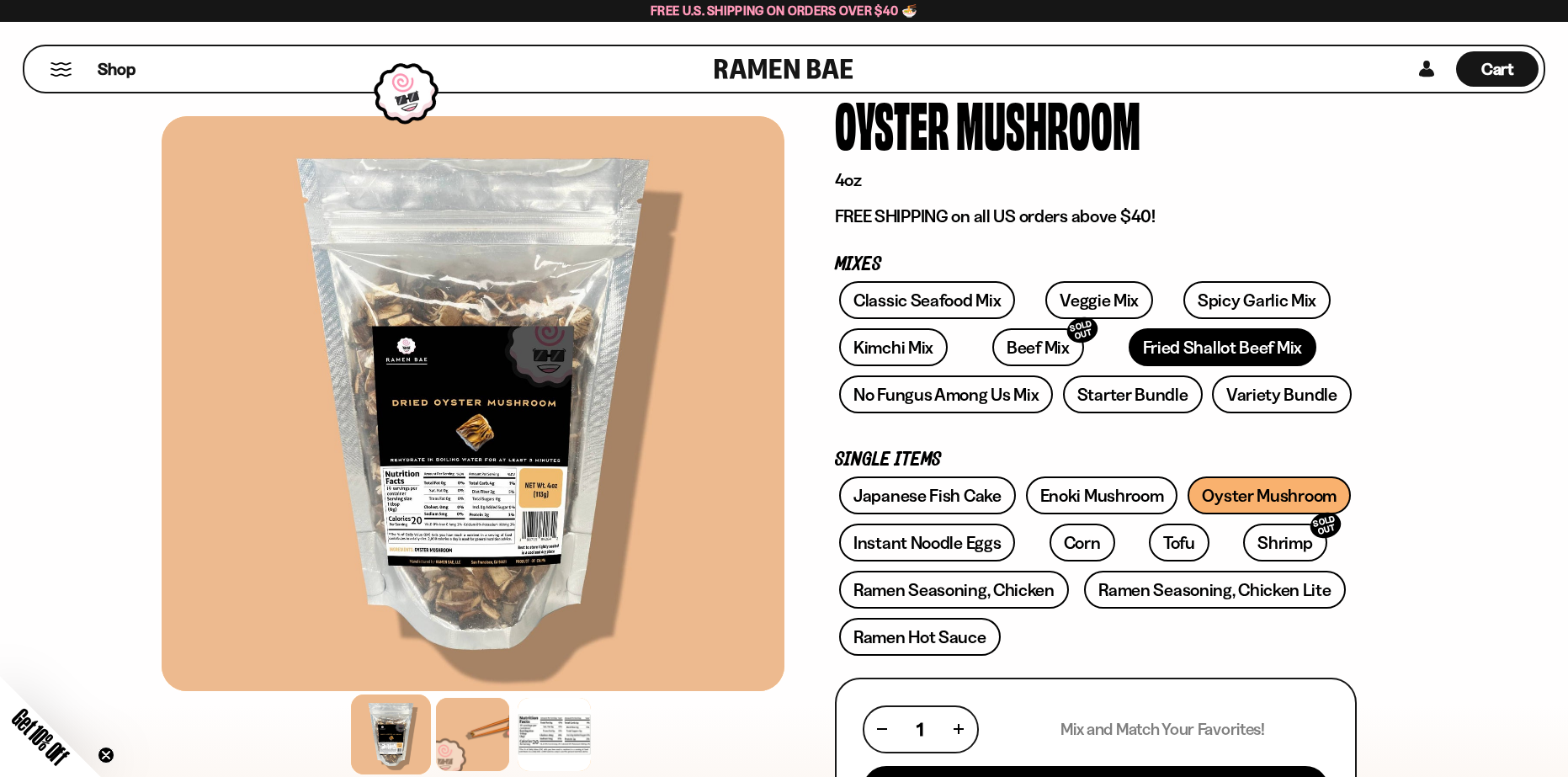
click at [1207, 355] on link "Fried Shallot Beef Mix" at bounding box center [1222, 347] width 188 height 37
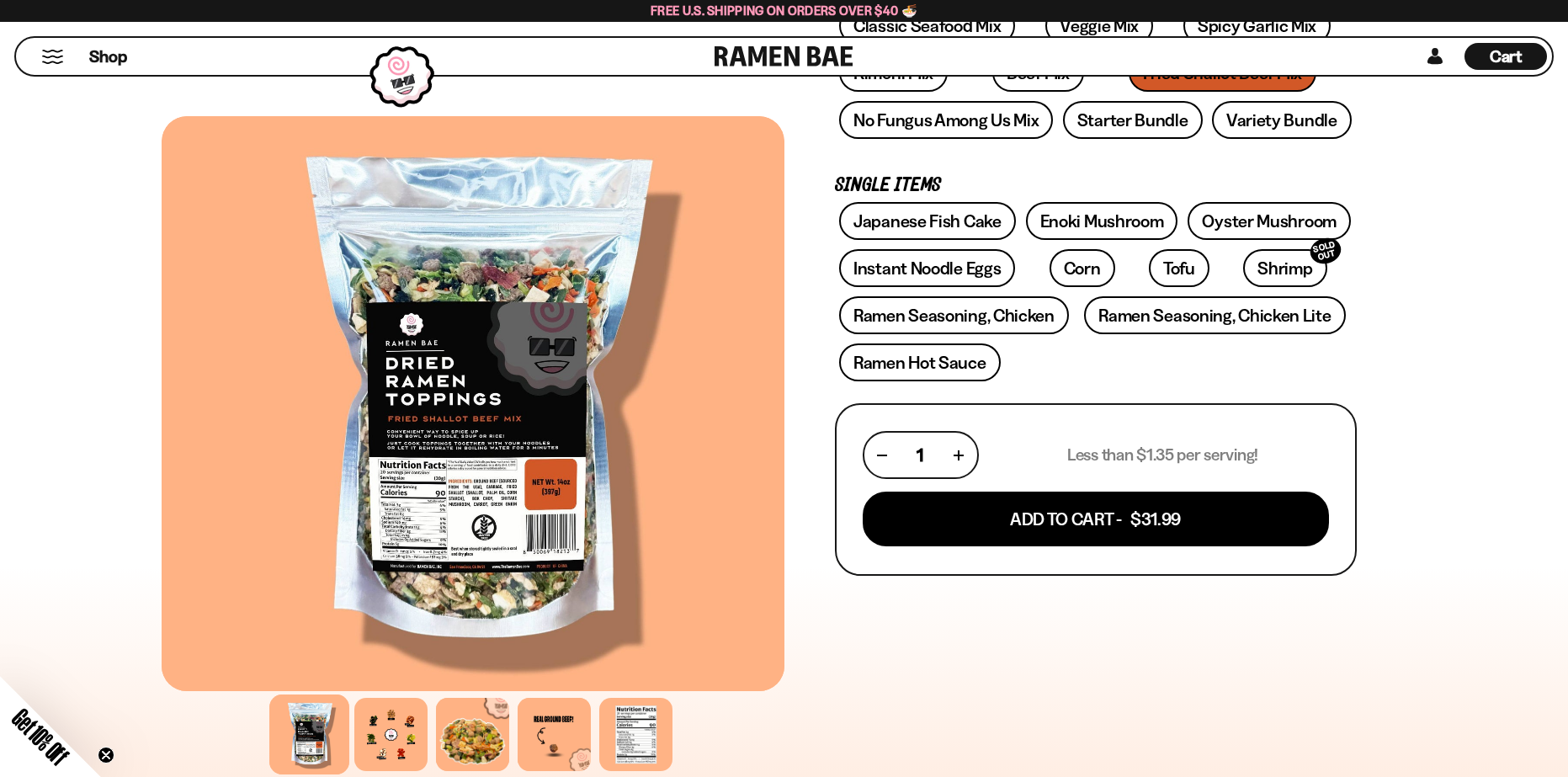
scroll to position [169, 0]
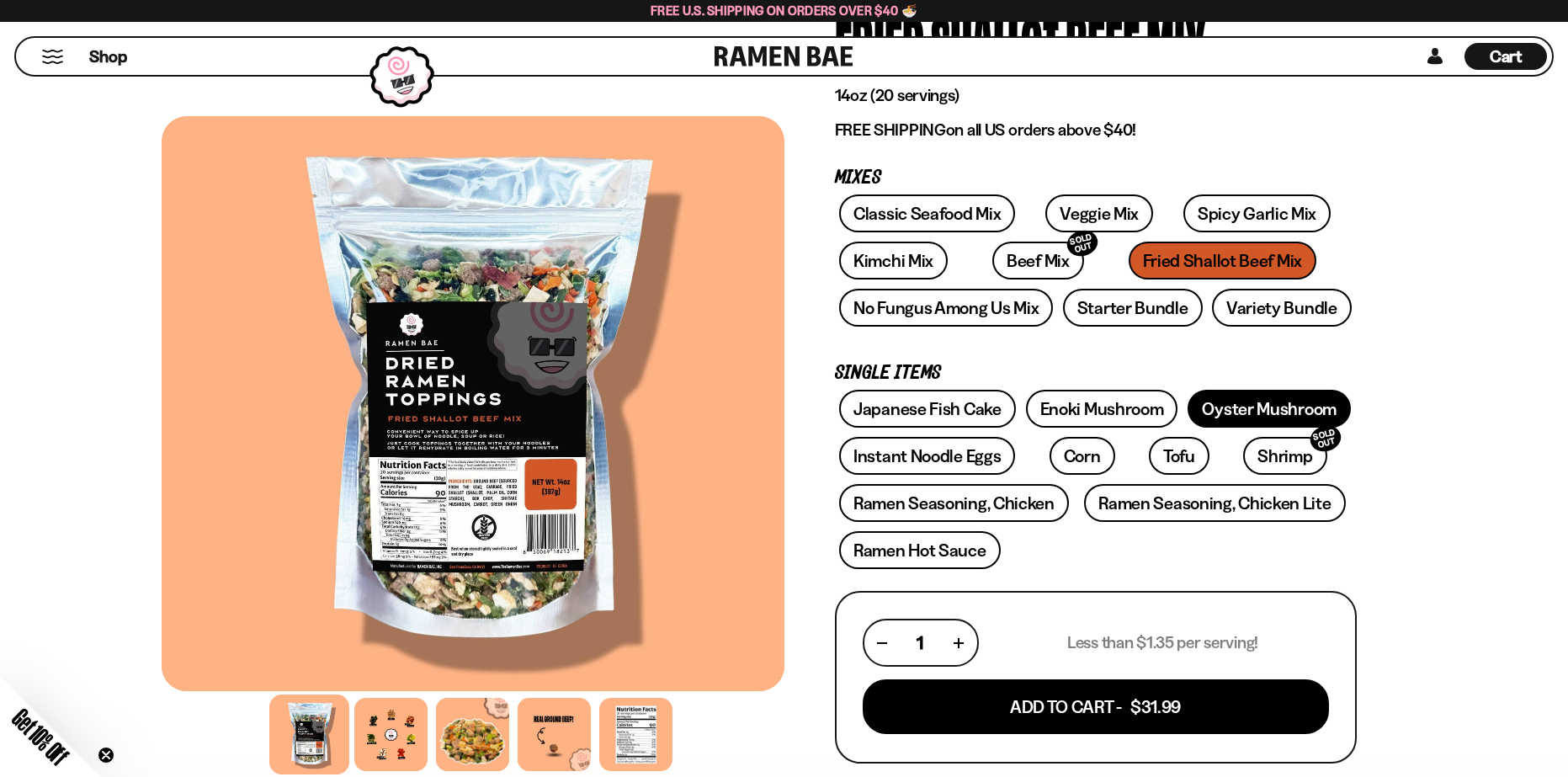
click at [1248, 393] on link "Oyster Mushroom" at bounding box center [1269, 408] width 163 height 37
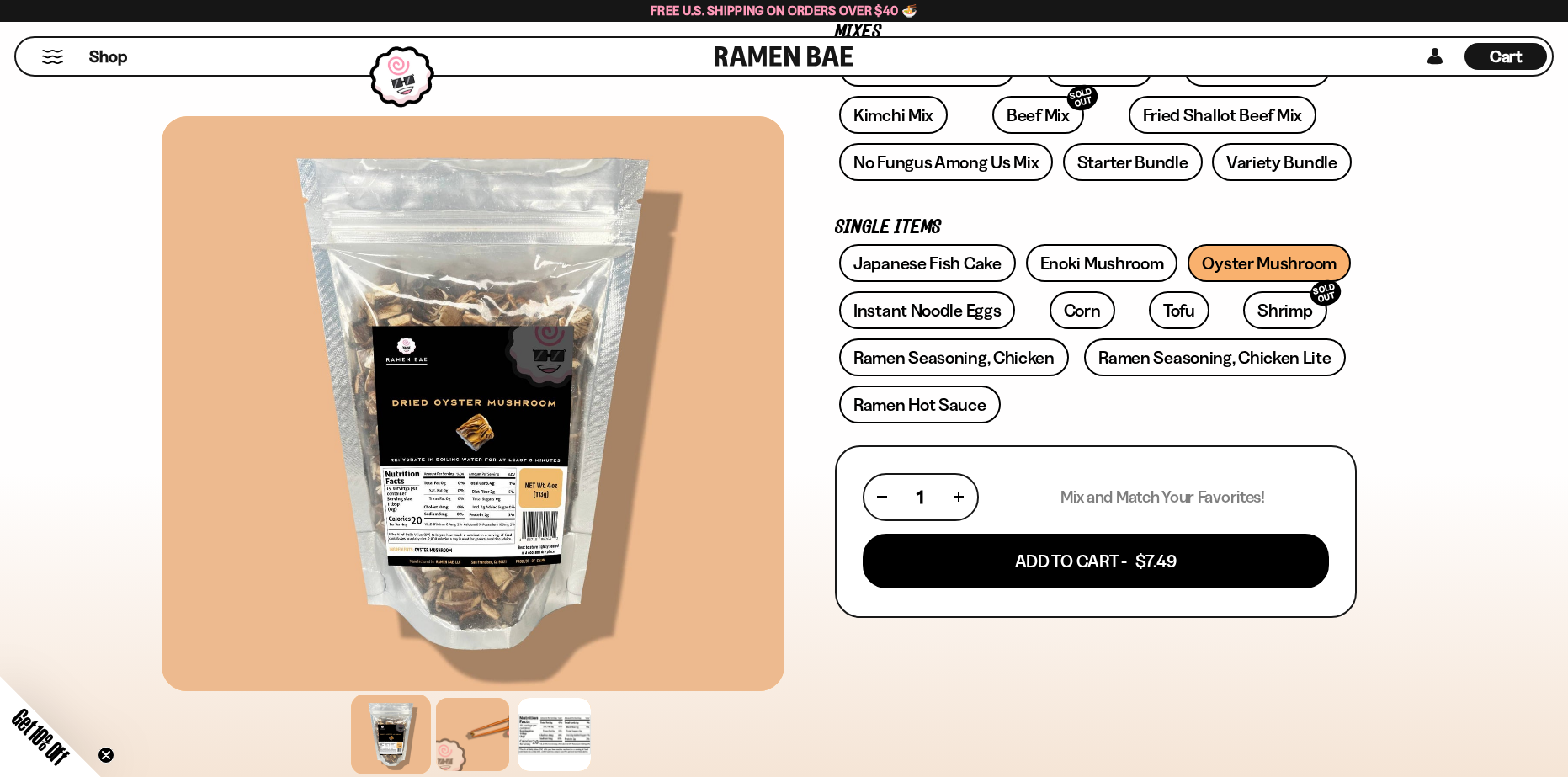
scroll to position [337, 0]
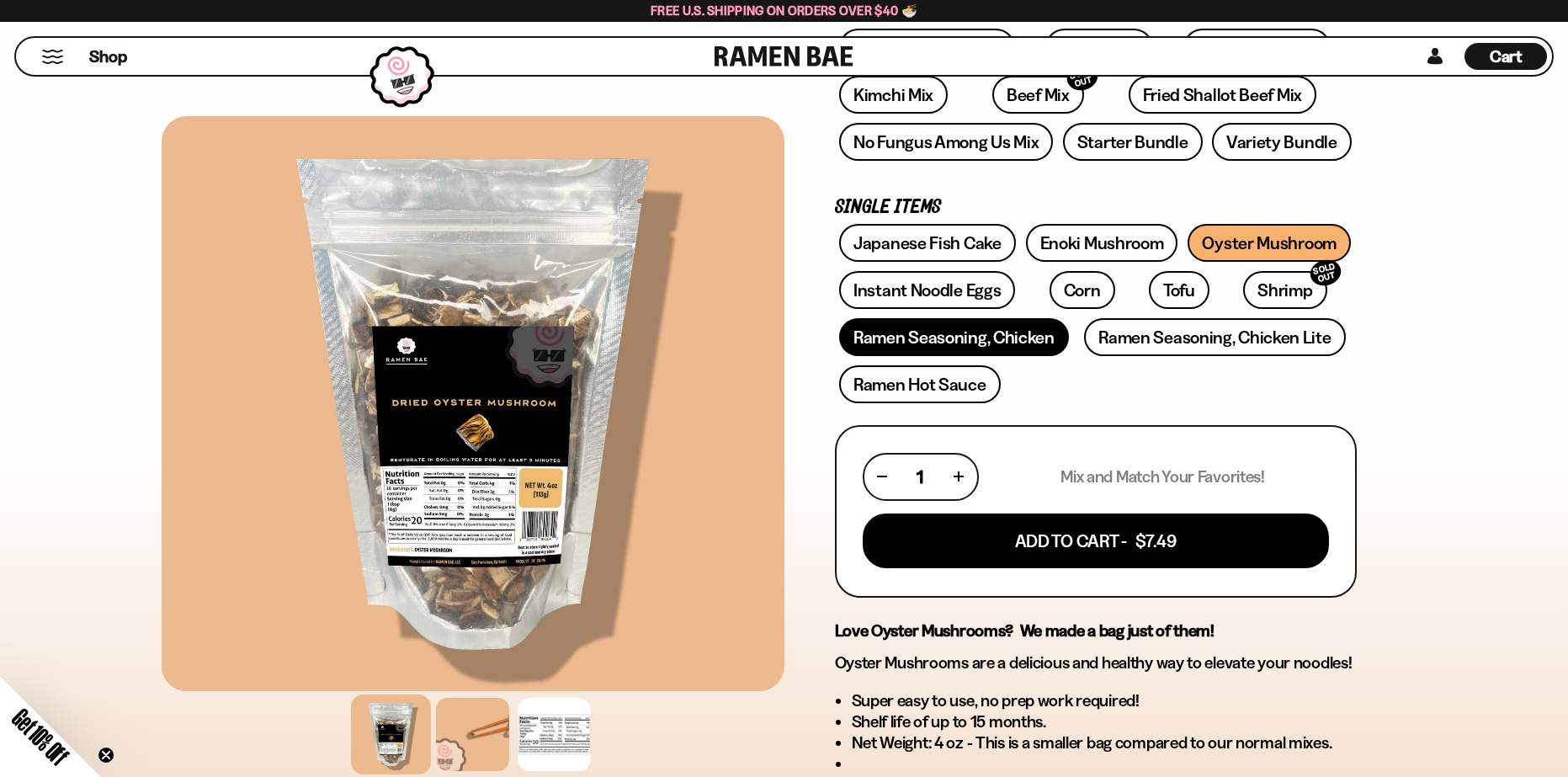
click at [930, 339] on link "Ramen Seasoning, Chicken" at bounding box center [954, 337] width 230 height 37
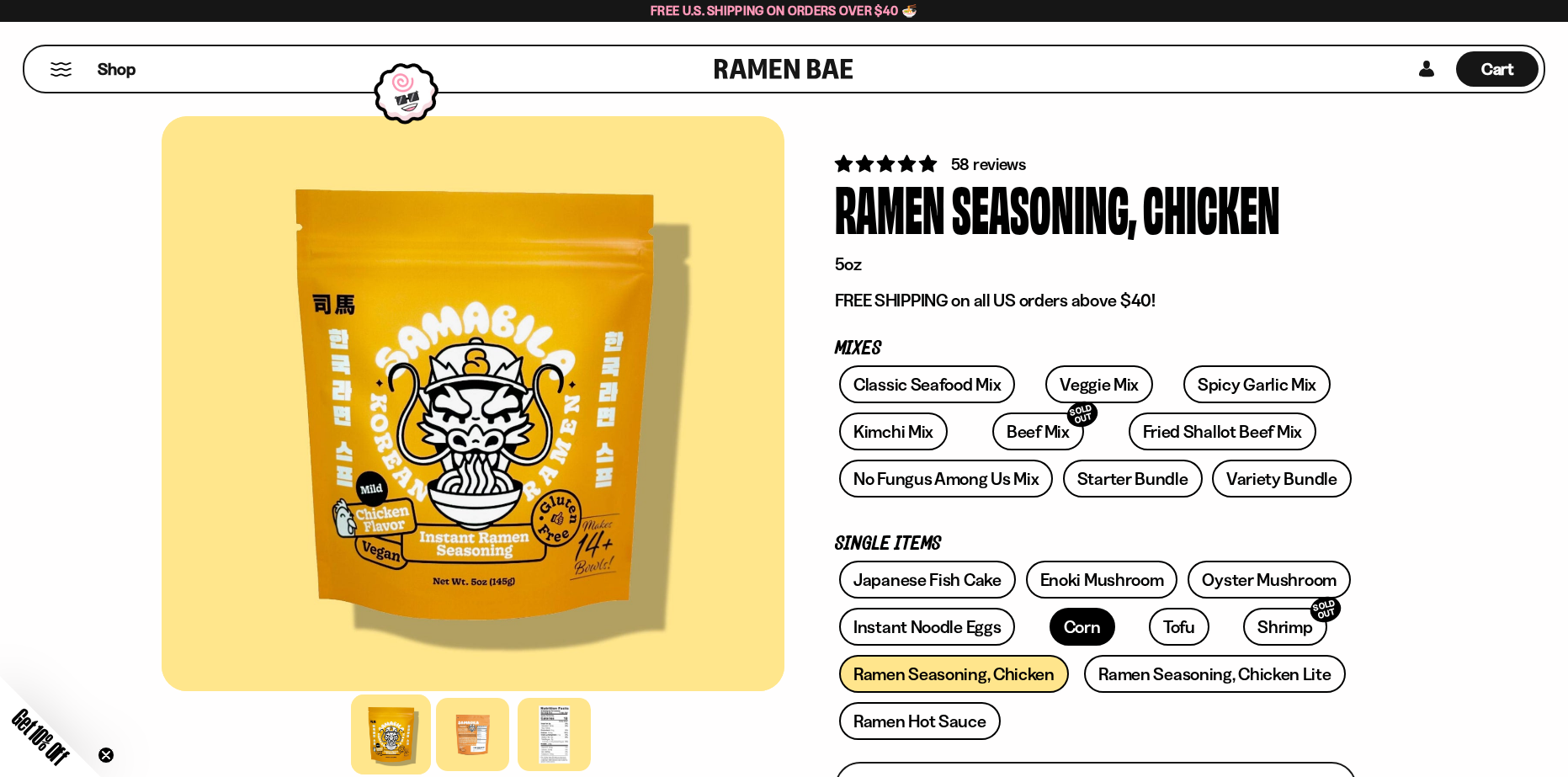
click at [1063, 623] on link "Corn" at bounding box center [1082, 626] width 65 height 37
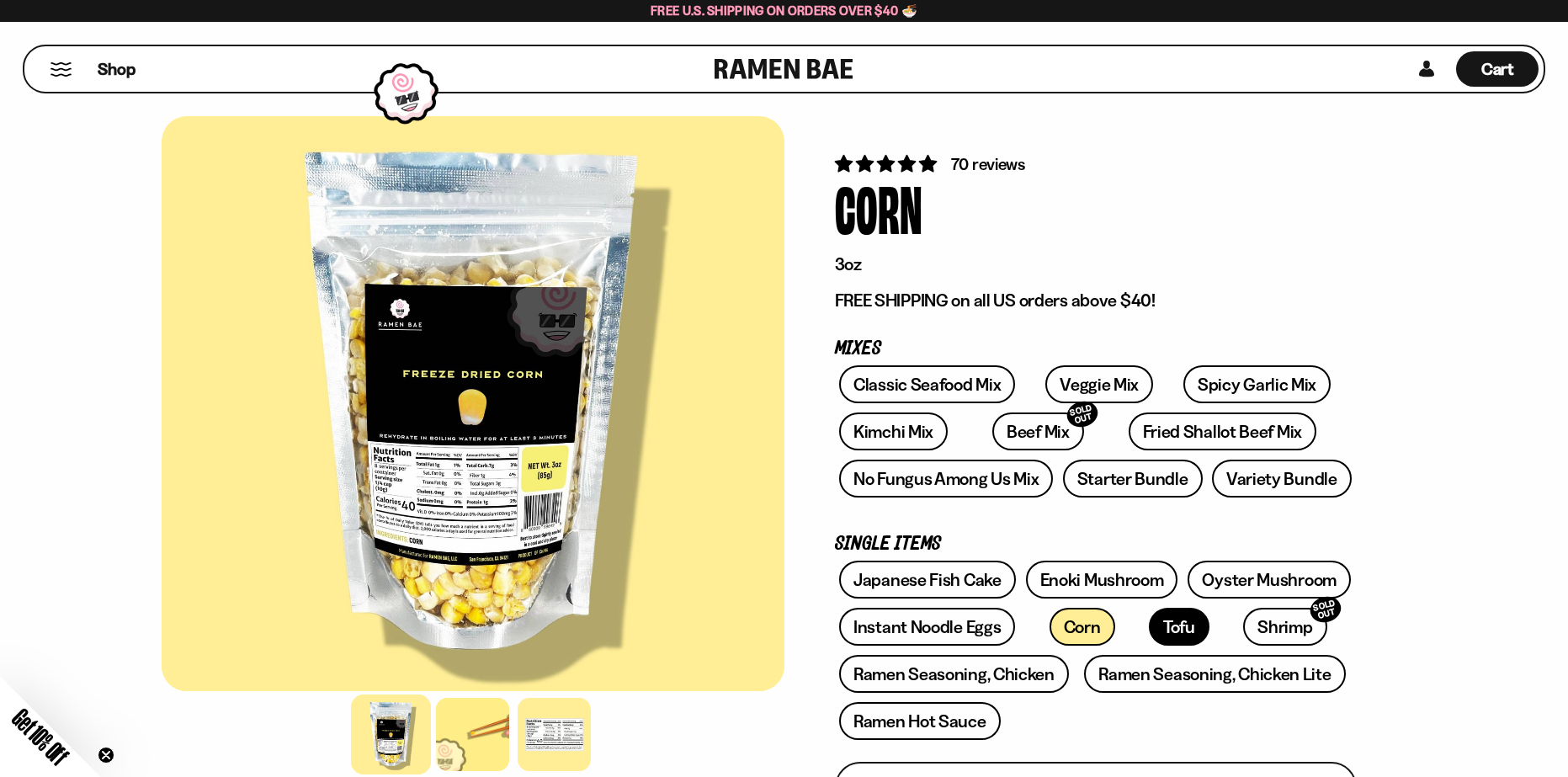
click at [1149, 624] on link "Tofu" at bounding box center [1179, 626] width 61 height 37
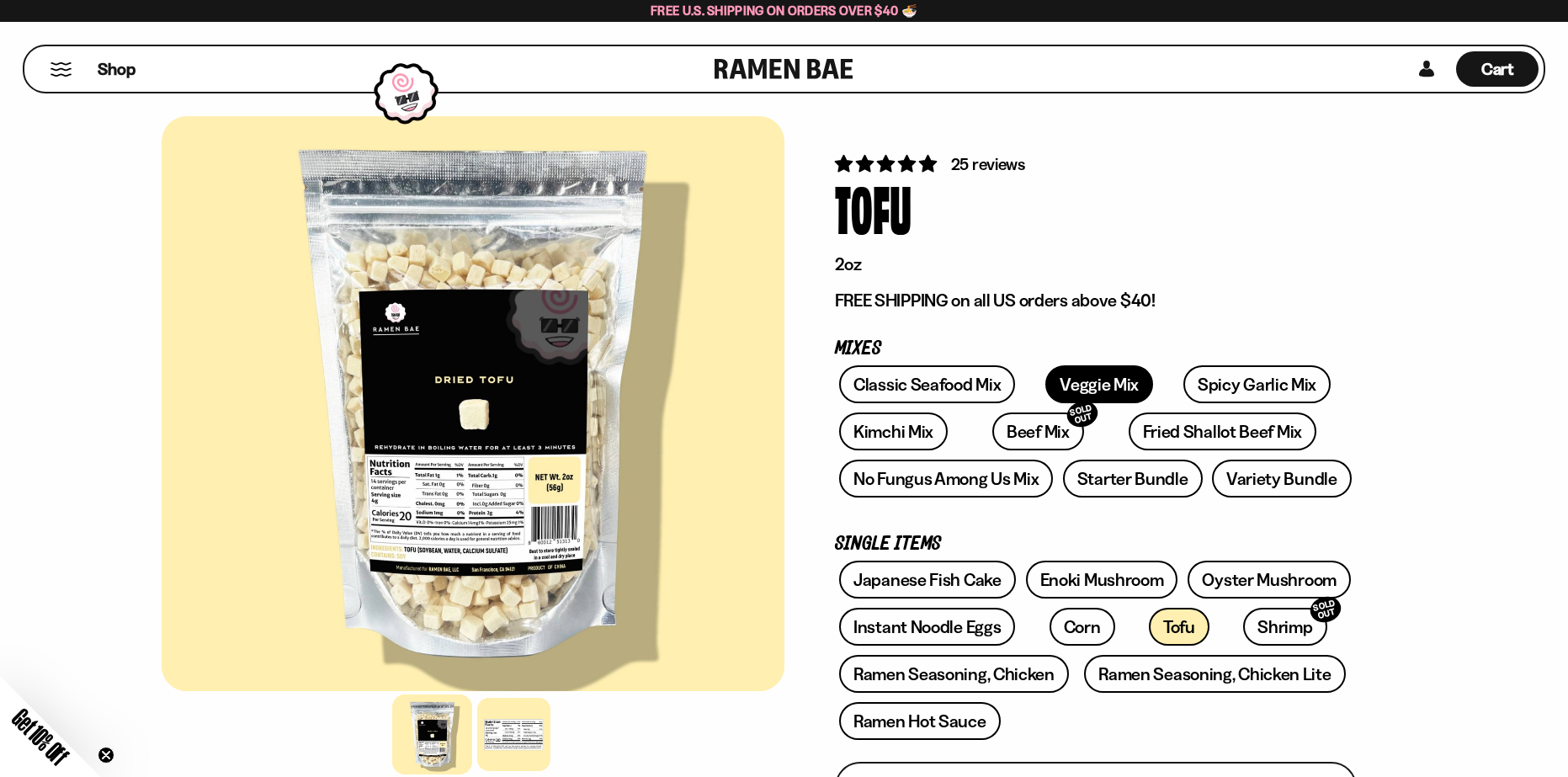
click at [1098, 384] on link "Veggie Mix" at bounding box center [1098, 384] width 108 height 37
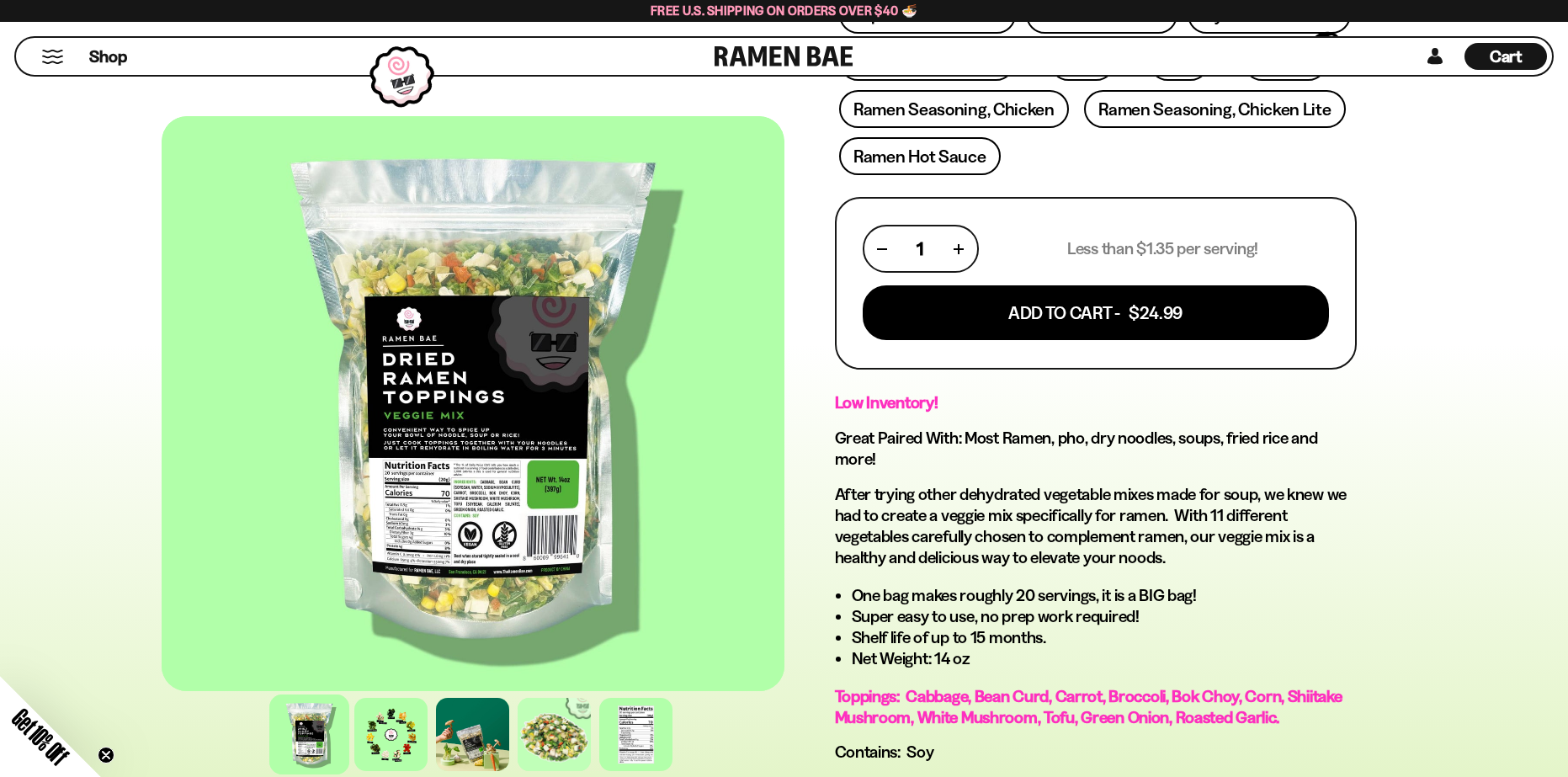
scroll to position [506, 0]
